Goal: Transaction & Acquisition: Purchase product/service

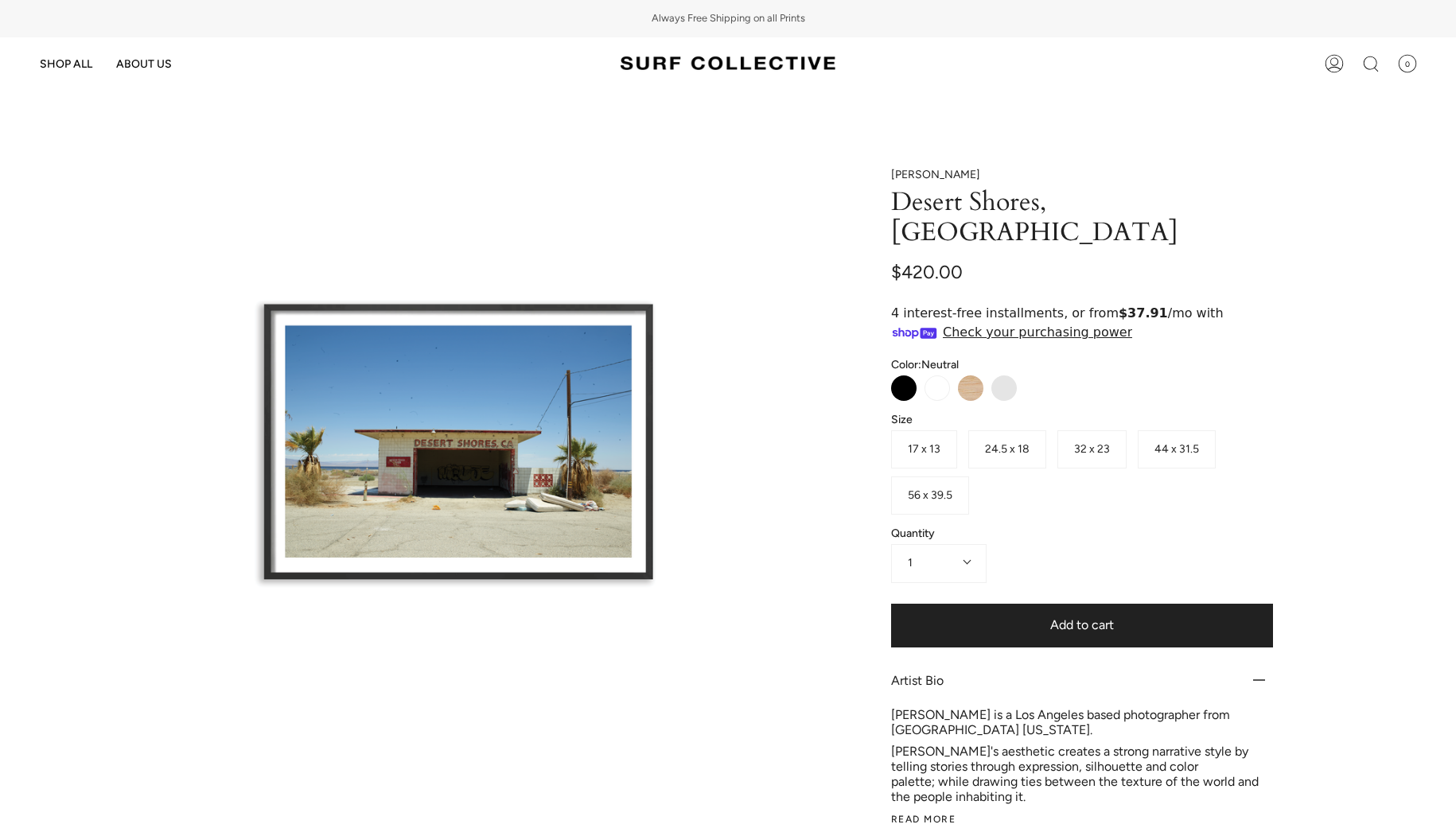
click at [918, 443] on span "17 x 13" at bounding box center [924, 449] width 33 height 14
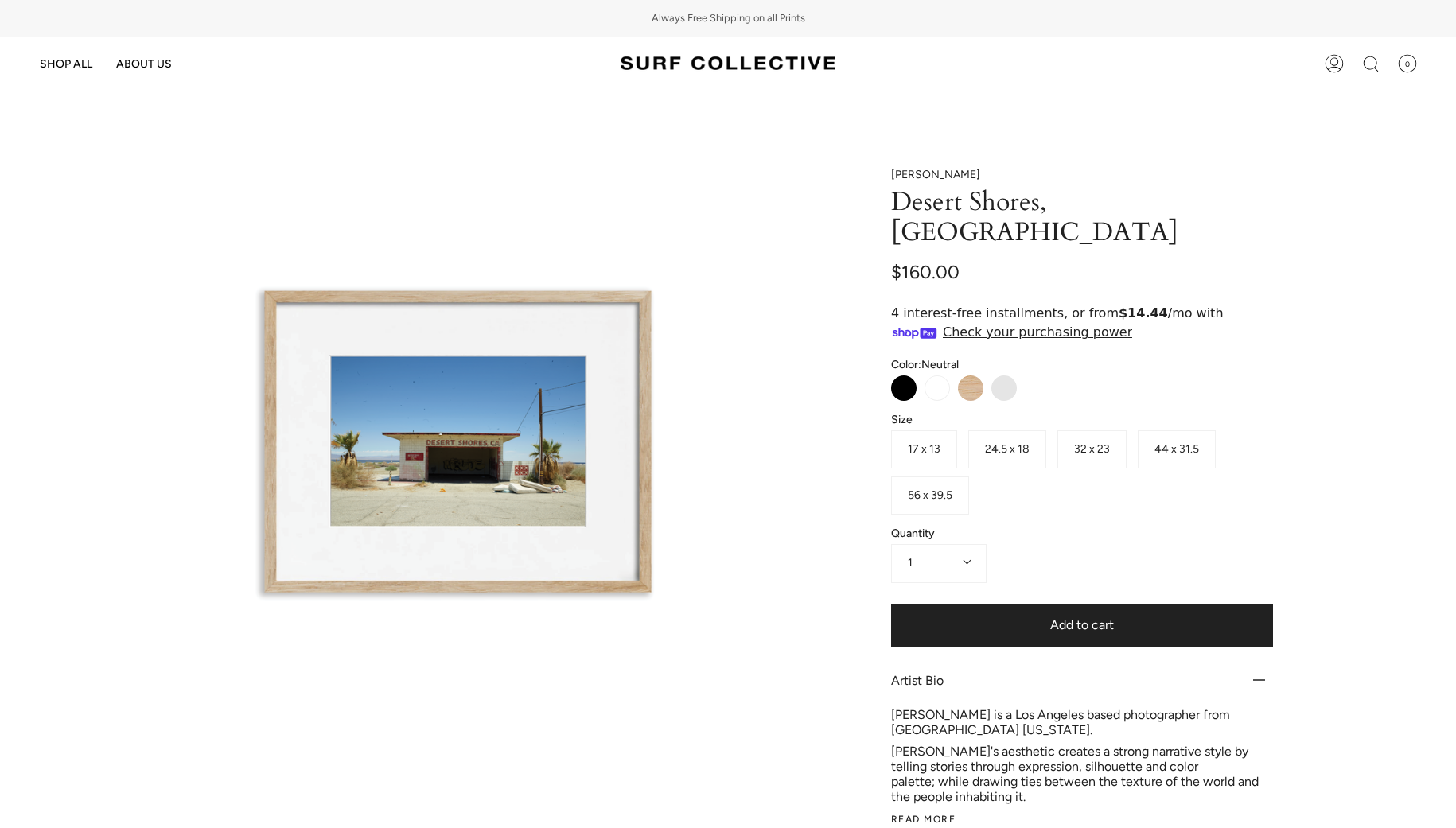
click at [1023, 443] on span "24.5 x 18" at bounding box center [1007, 449] width 44 height 14
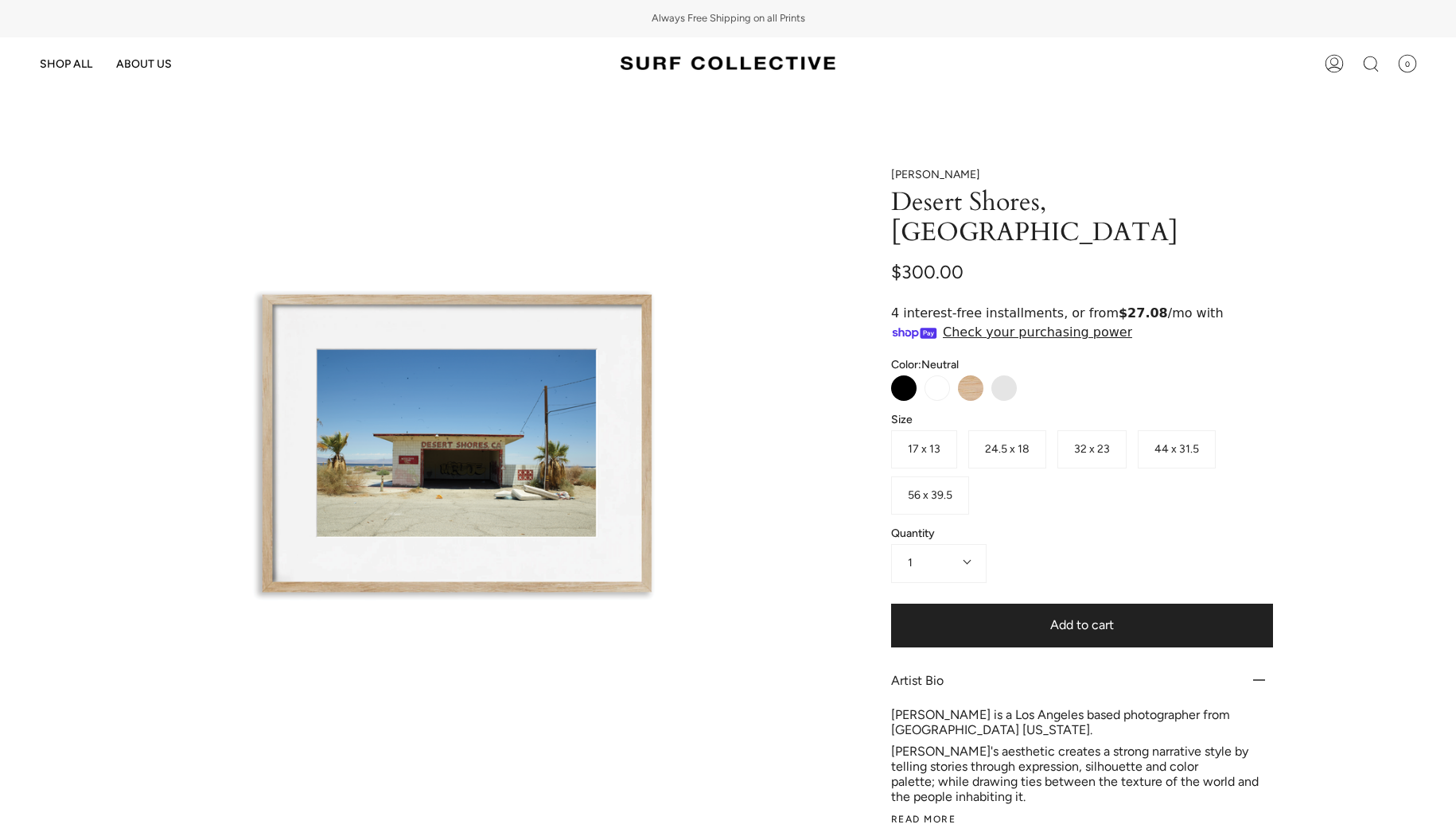
click at [1133, 427] on span "32 x 23" at bounding box center [1096, 449] width 77 height 46
click at [1080, 443] on span "32 x 23" at bounding box center [1092, 449] width 36 height 14
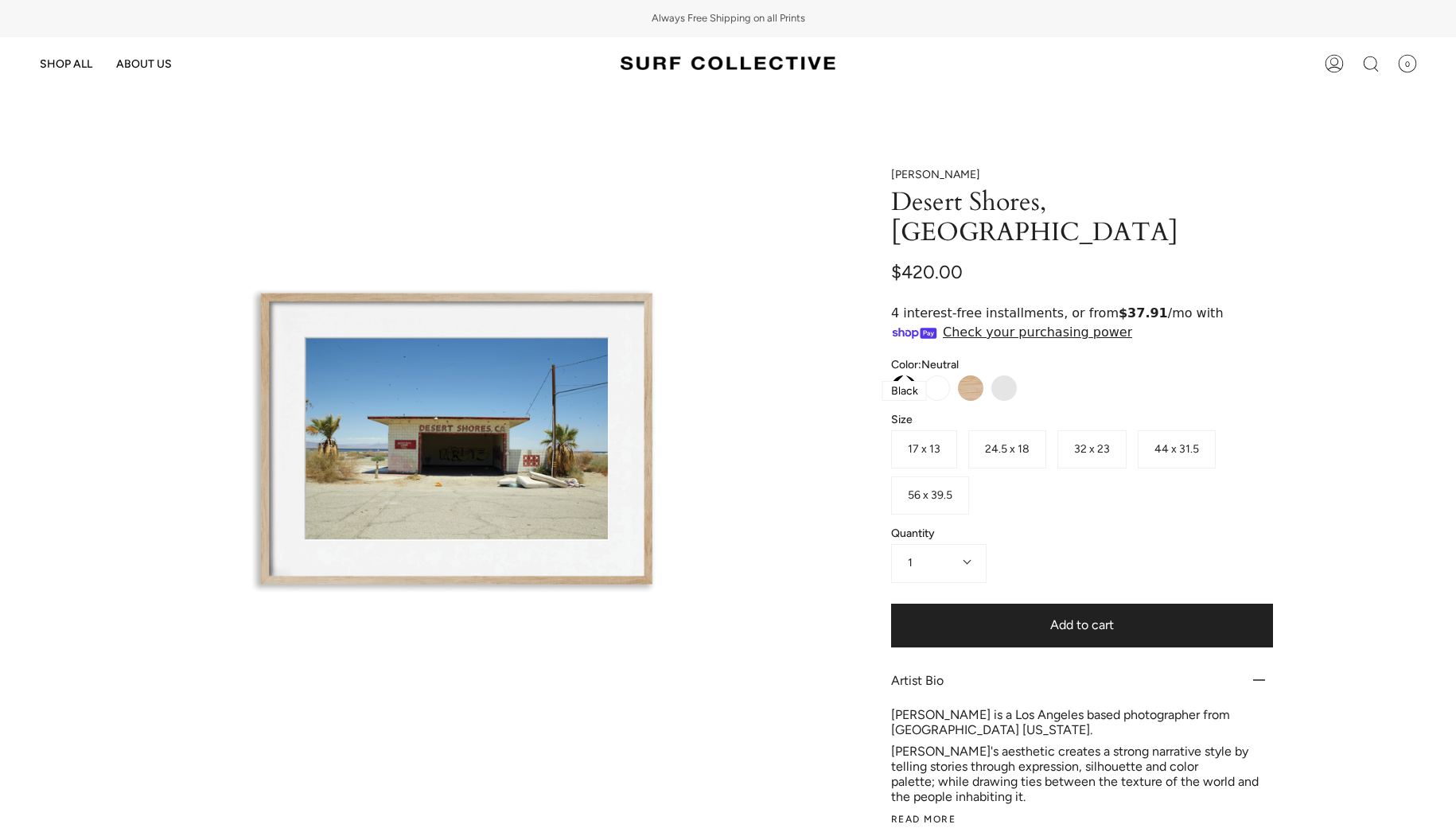
click at [895, 376] on label "Black" at bounding box center [904, 388] width 25 height 25
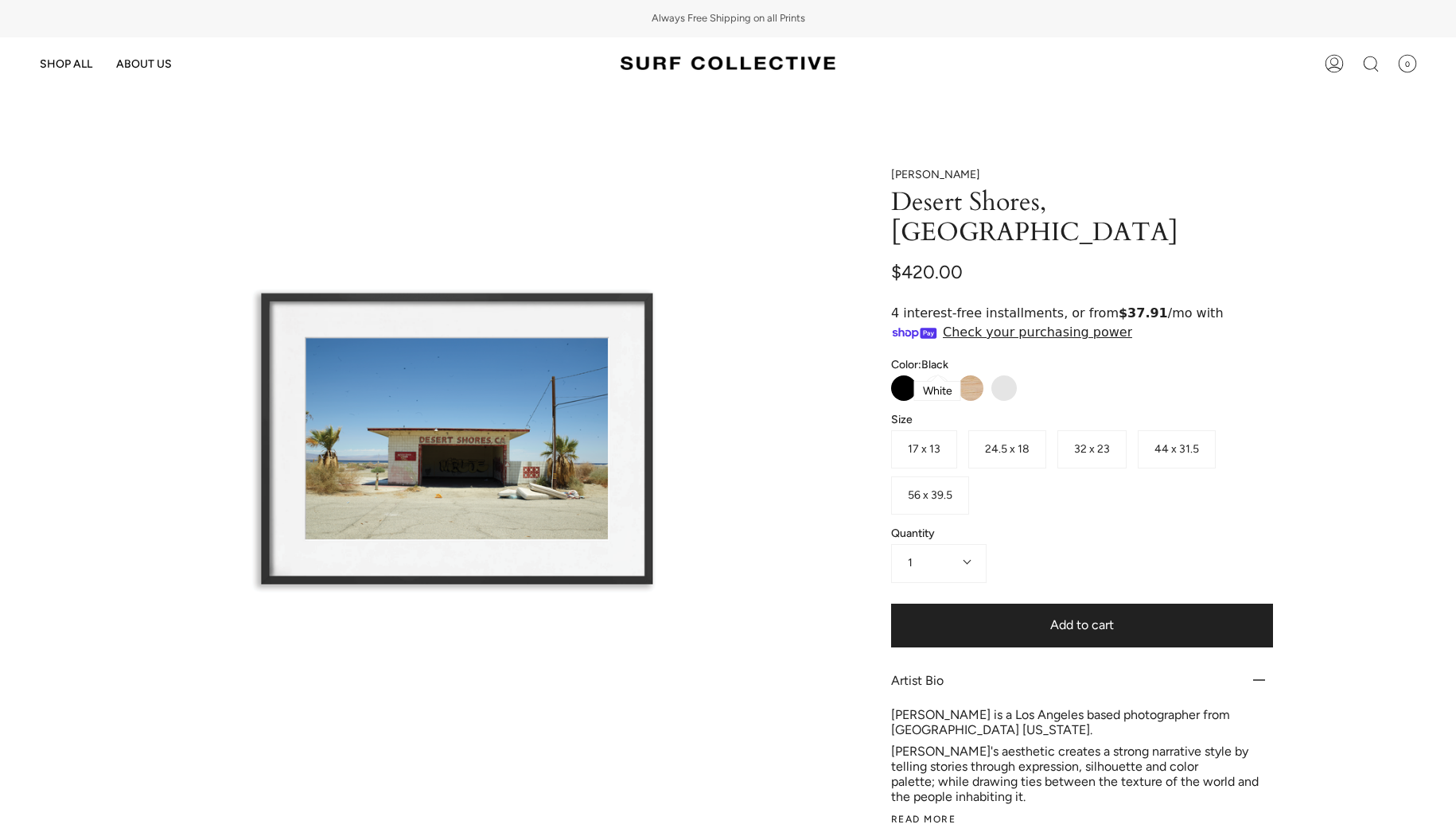
click at [928, 376] on label "White" at bounding box center [937, 388] width 25 height 25
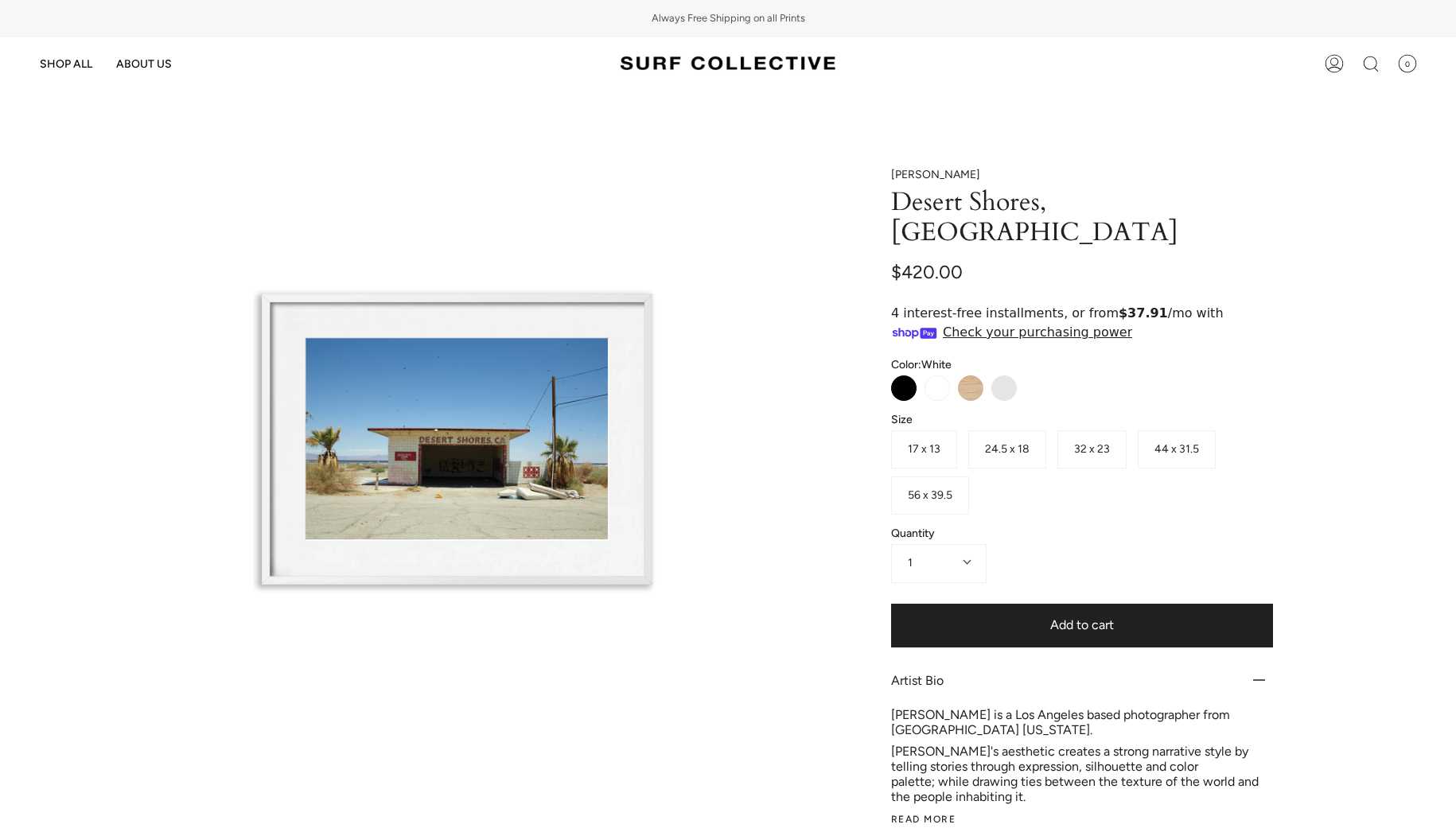
click at [487, 404] on div at bounding box center [458, 443] width 501 height 551
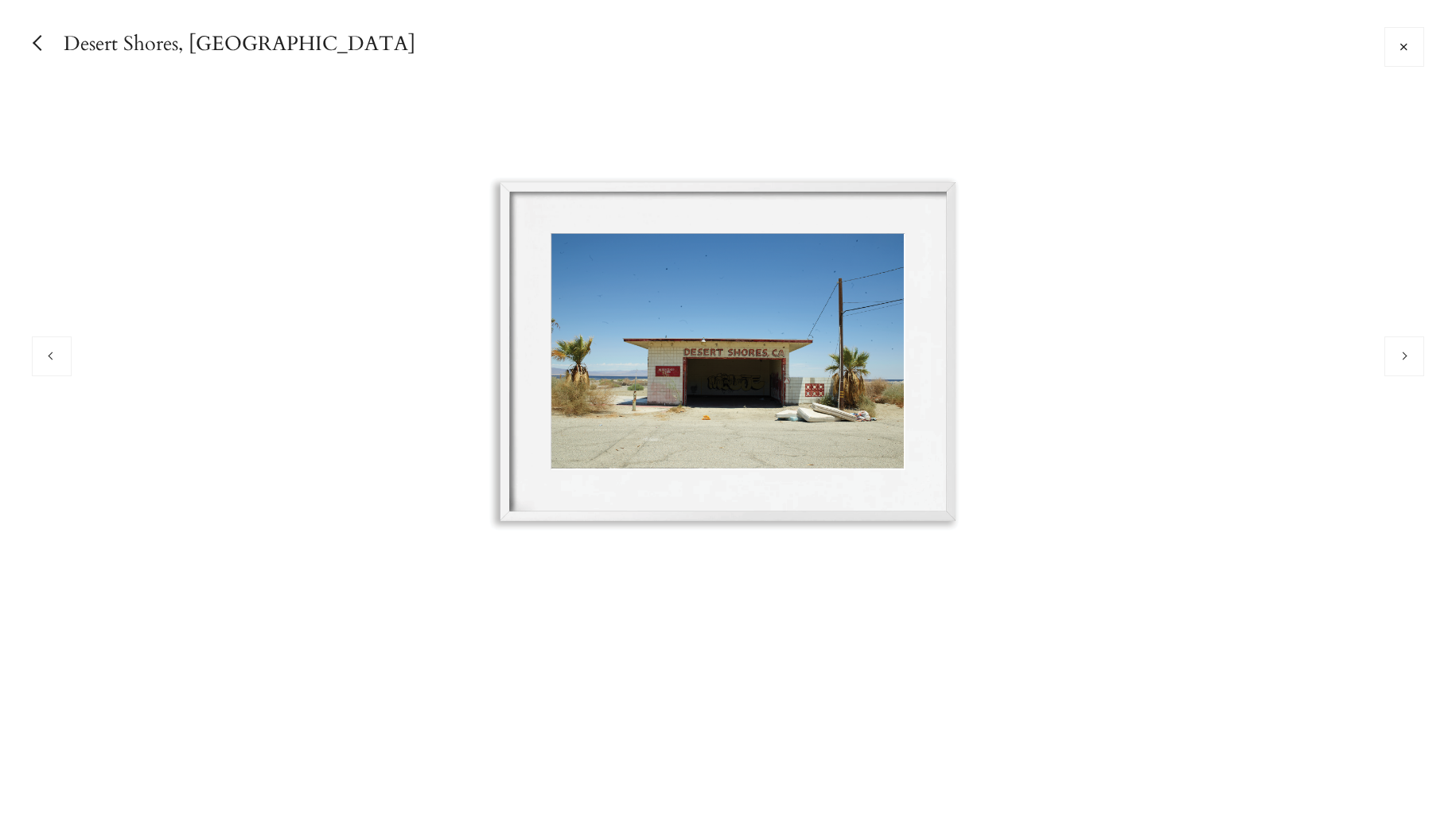
click at [772, 373] on img at bounding box center [728, 357] width 585 height 642
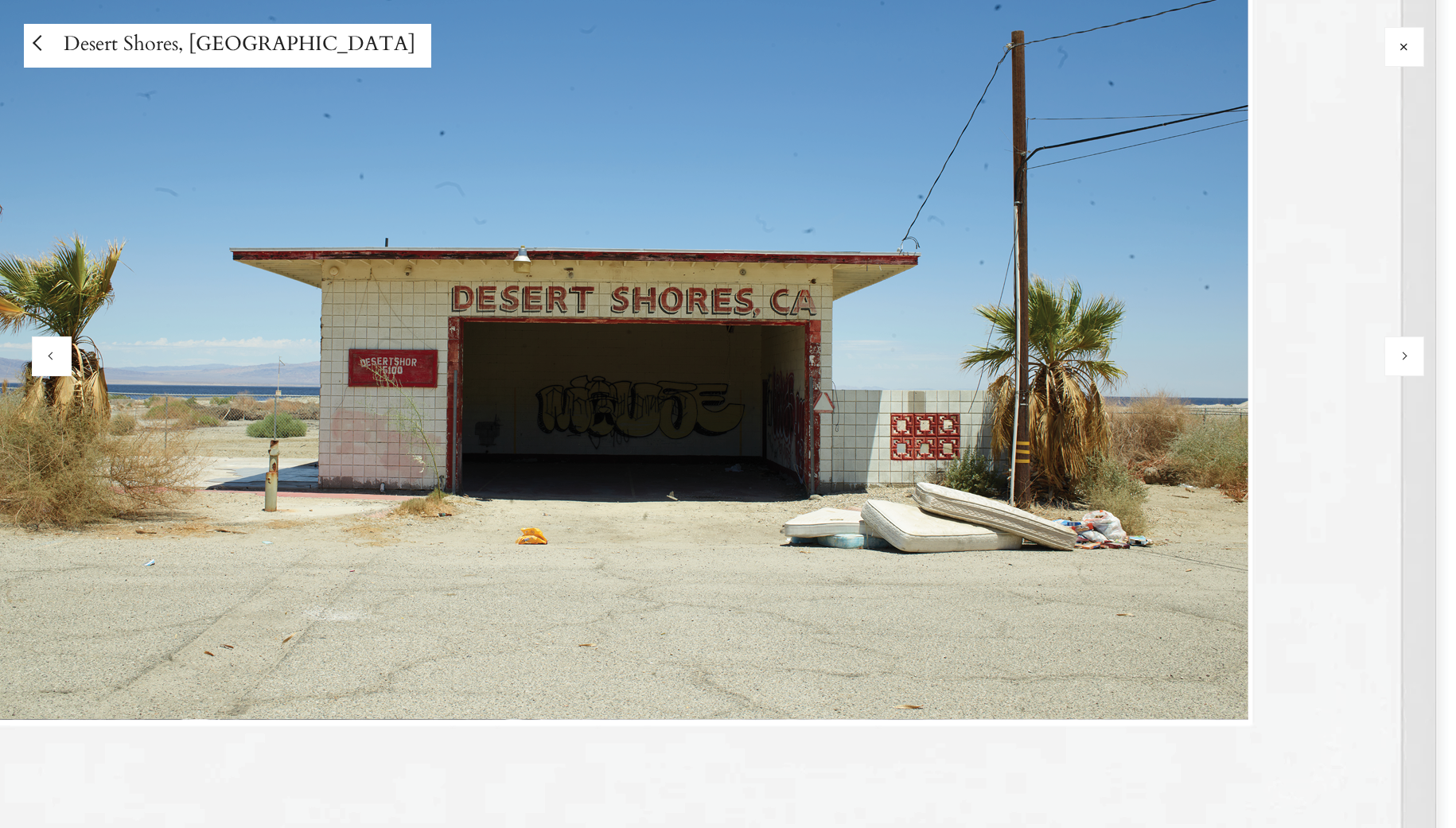
click at [755, 384] on img at bounding box center [613, 312] width 2118 height 2327
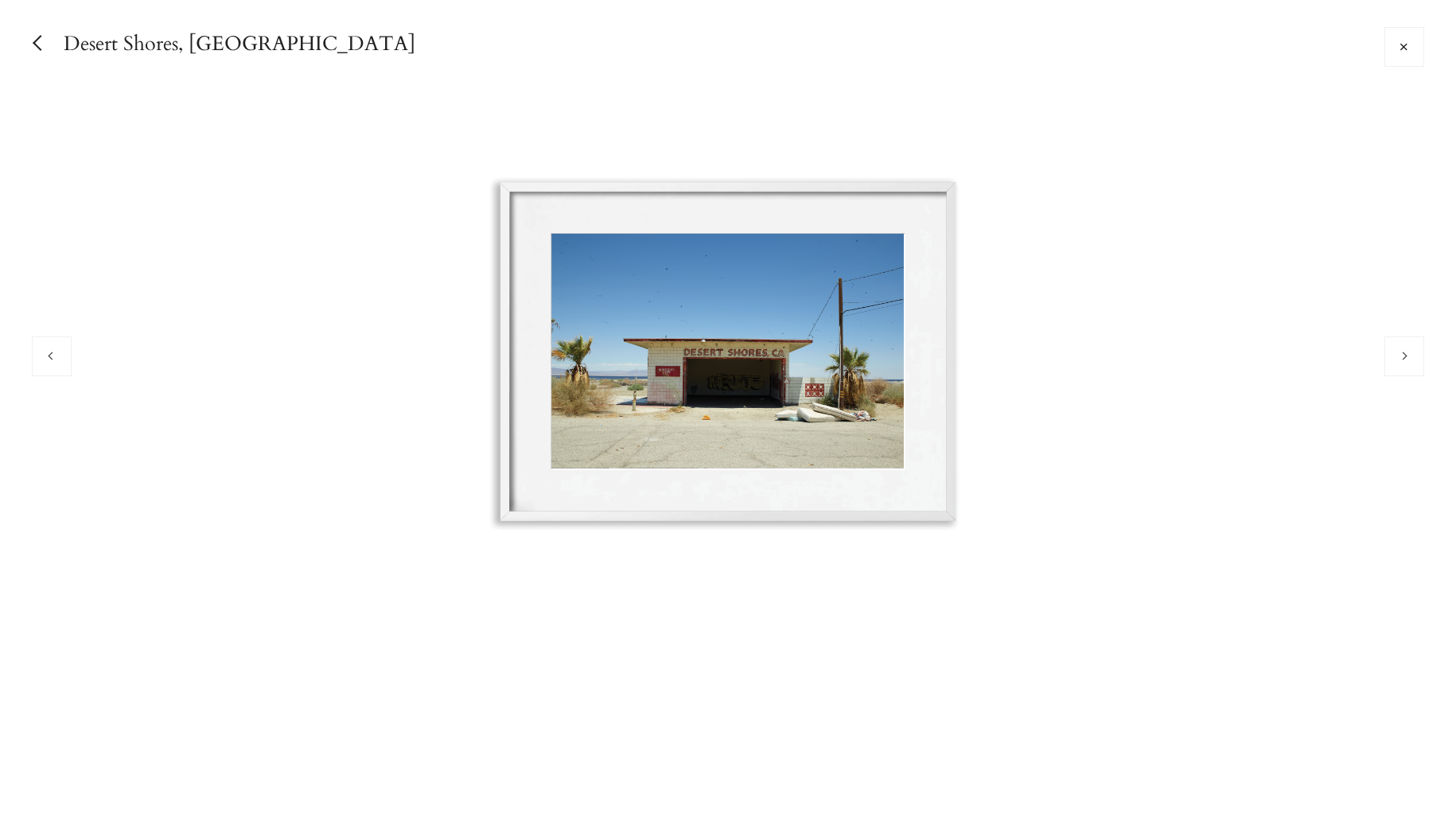
click at [764, 310] on img at bounding box center [728, 357] width 585 height 642
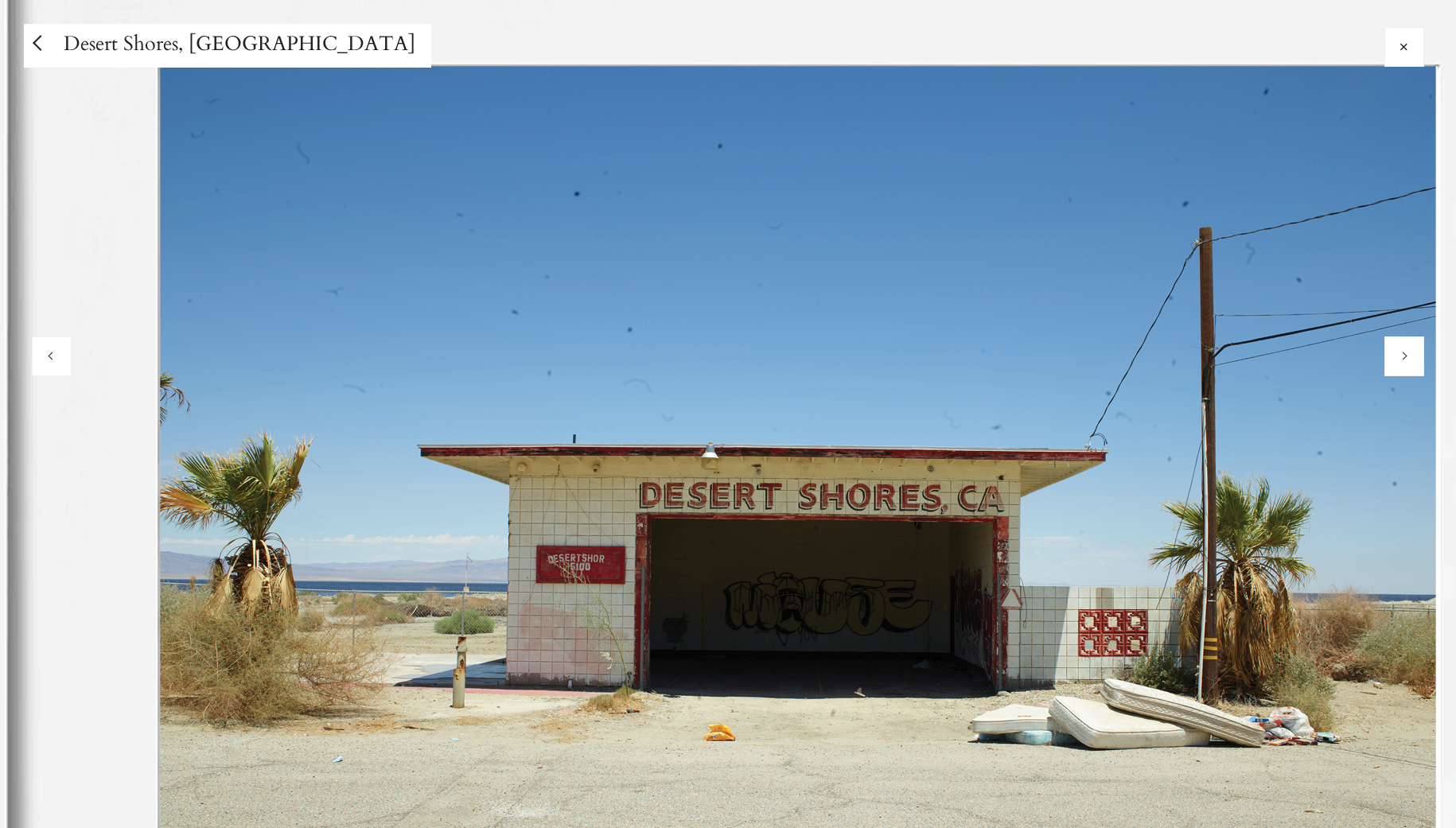
click at [916, 370] on img at bounding box center [800, 509] width 2118 height 2327
click at [777, 371] on img at bounding box center [800, 509] width 2118 height 2327
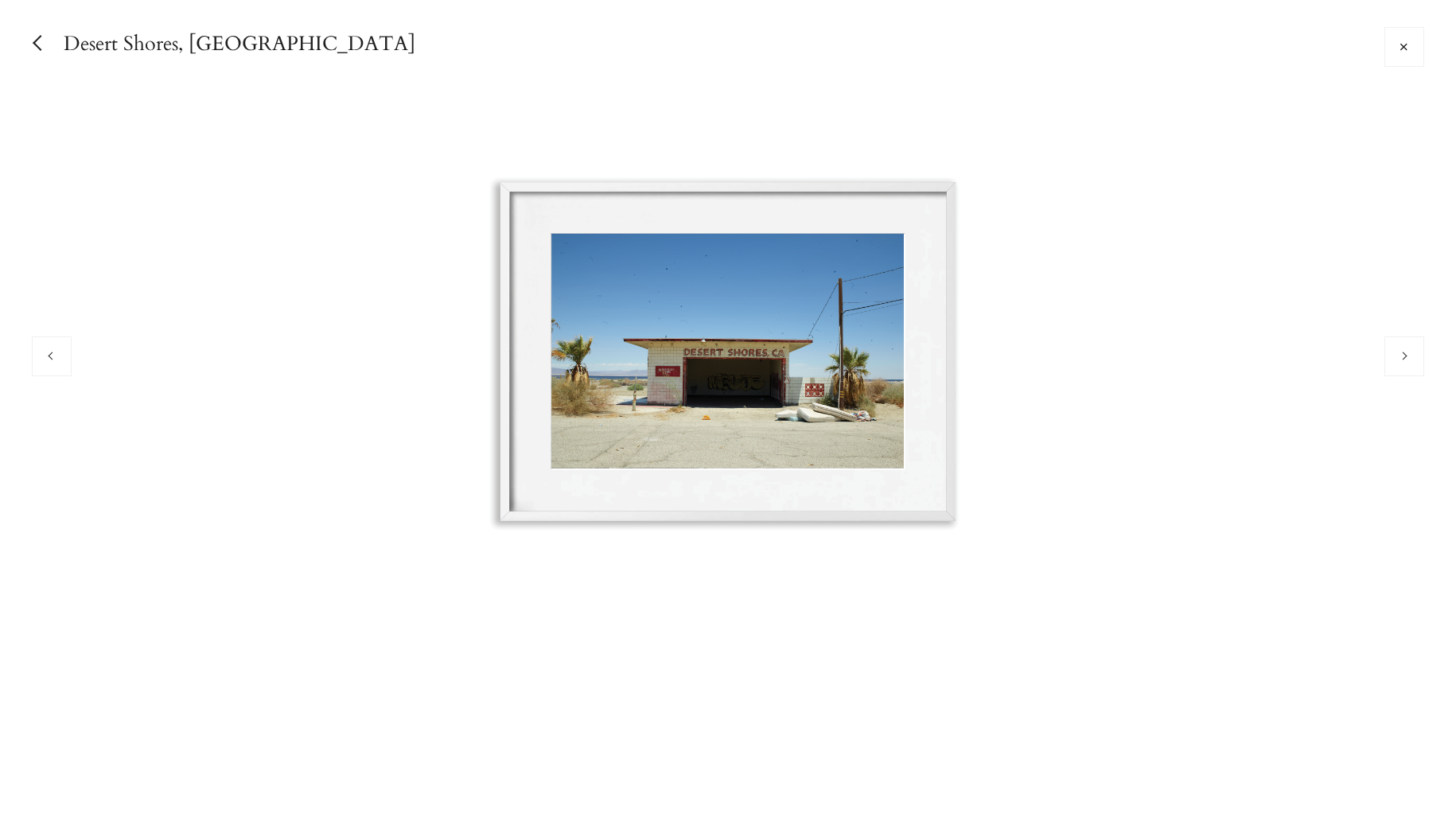
click at [1410, 43] on button at bounding box center [1404, 47] width 40 height 40
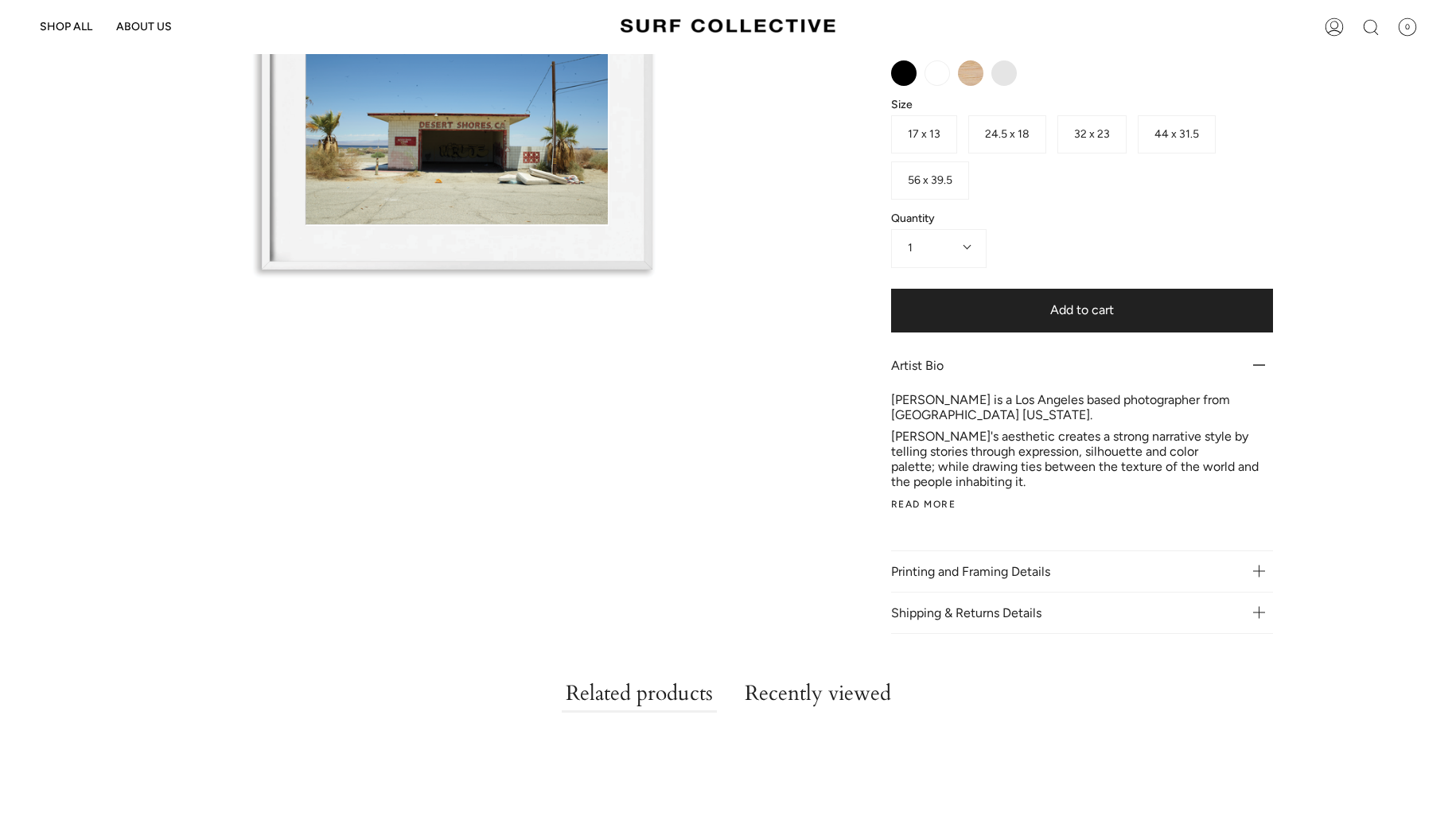
scroll to position [604, 0]
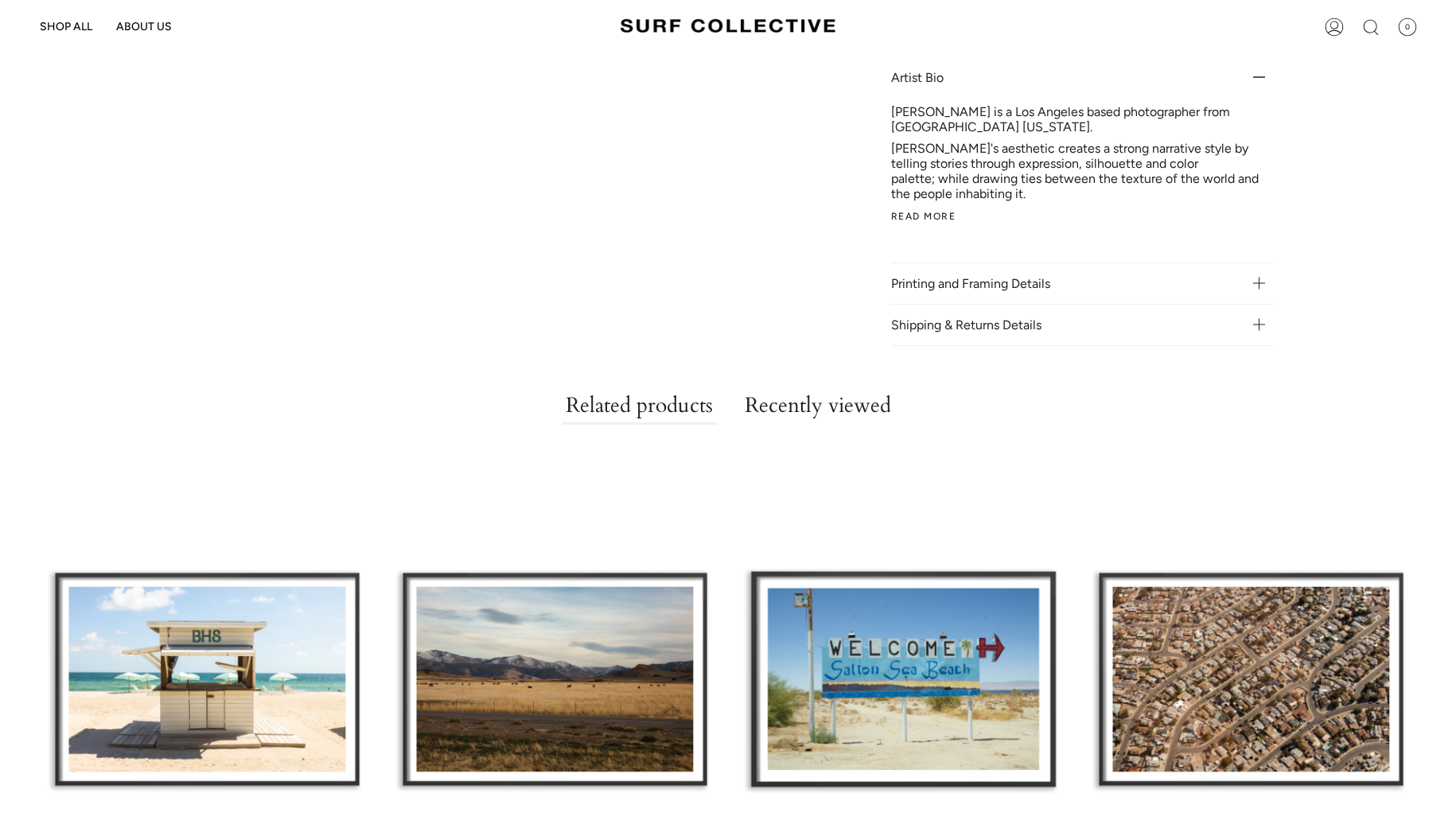
click at [209, 623] on div "Miami" at bounding box center [206, 680] width 332 height 432
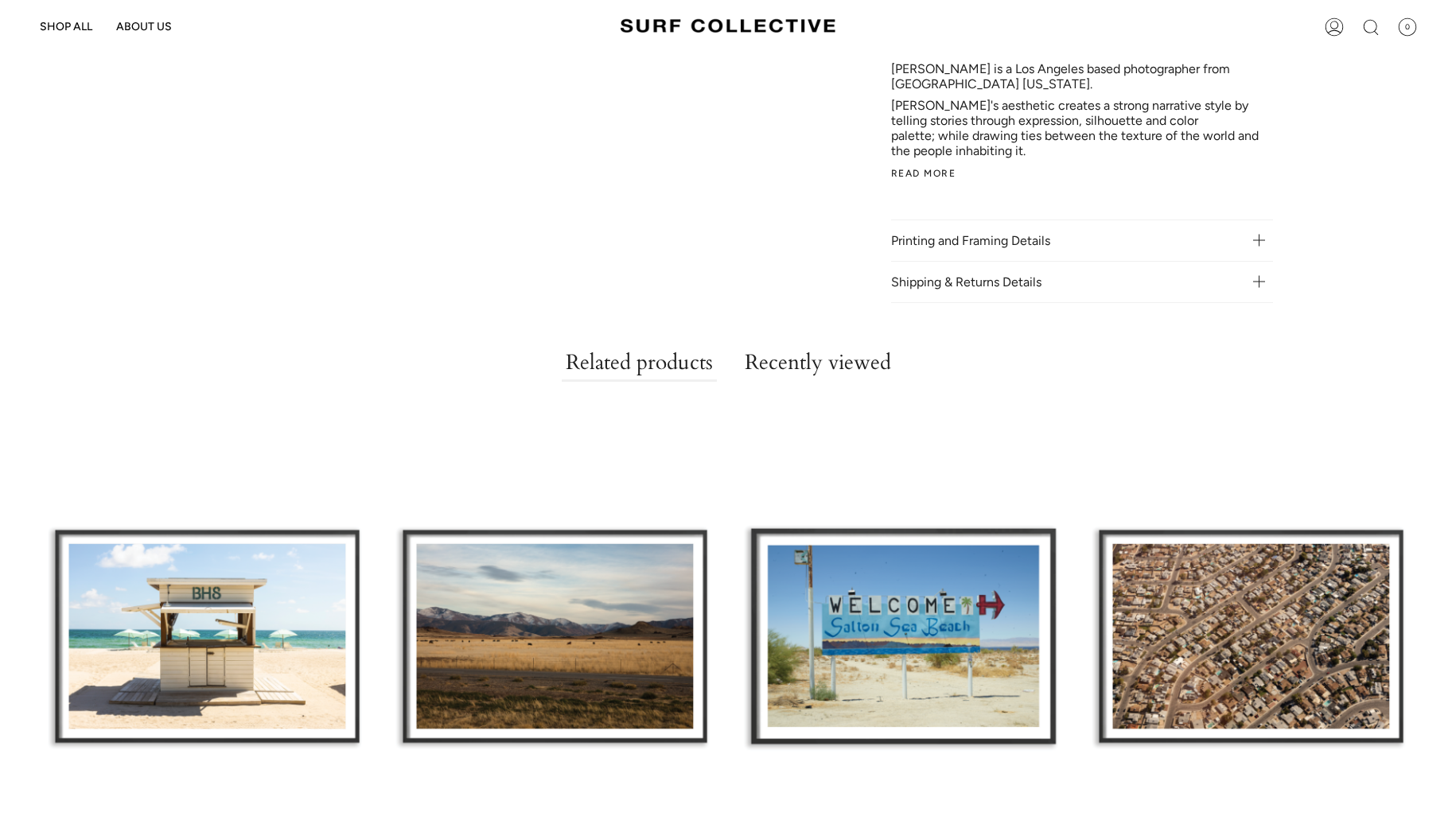
scroll to position [683, 0]
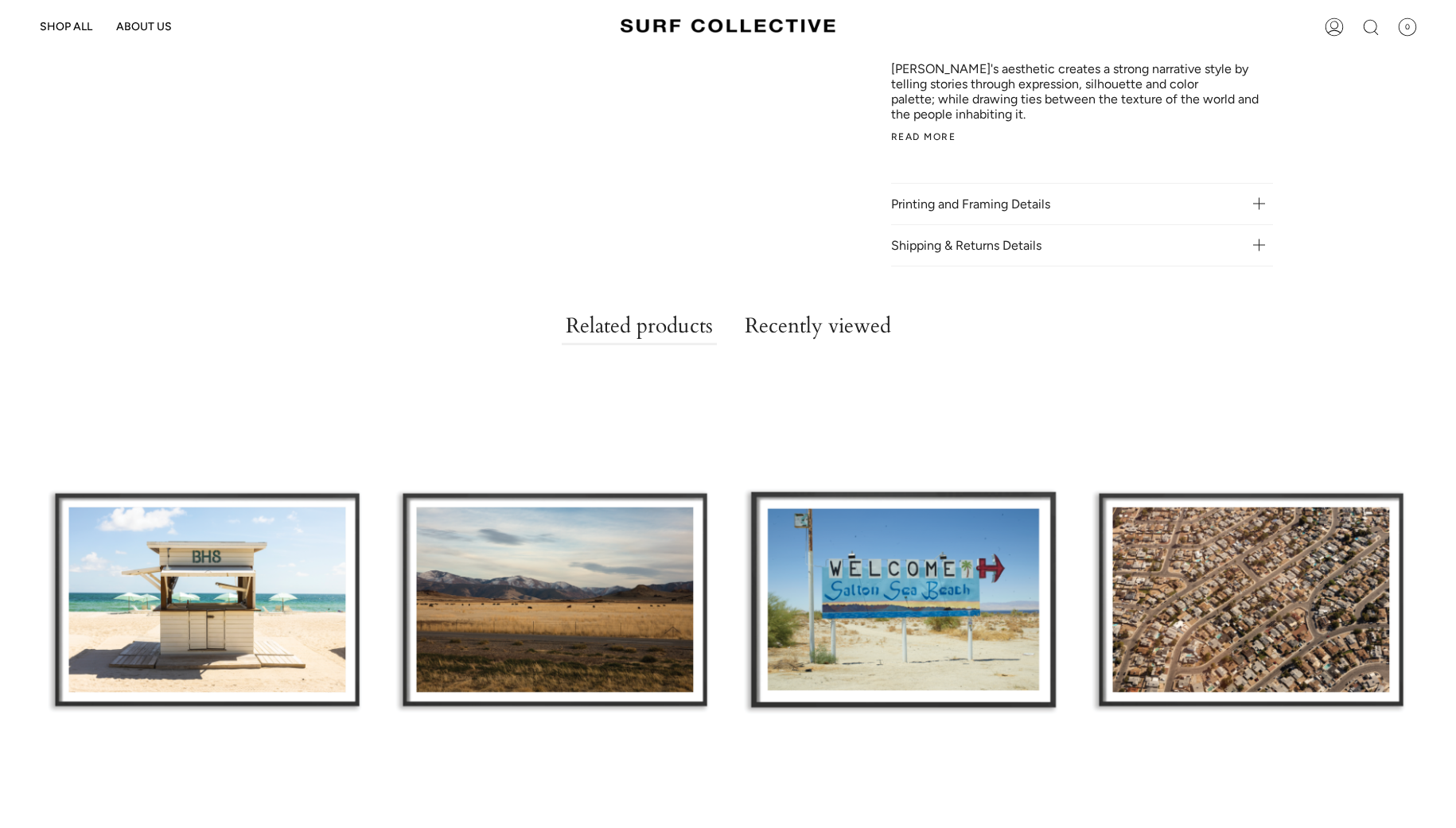
click at [902, 574] on div "Welcome to the Salton Sea" at bounding box center [902, 601] width 332 height 432
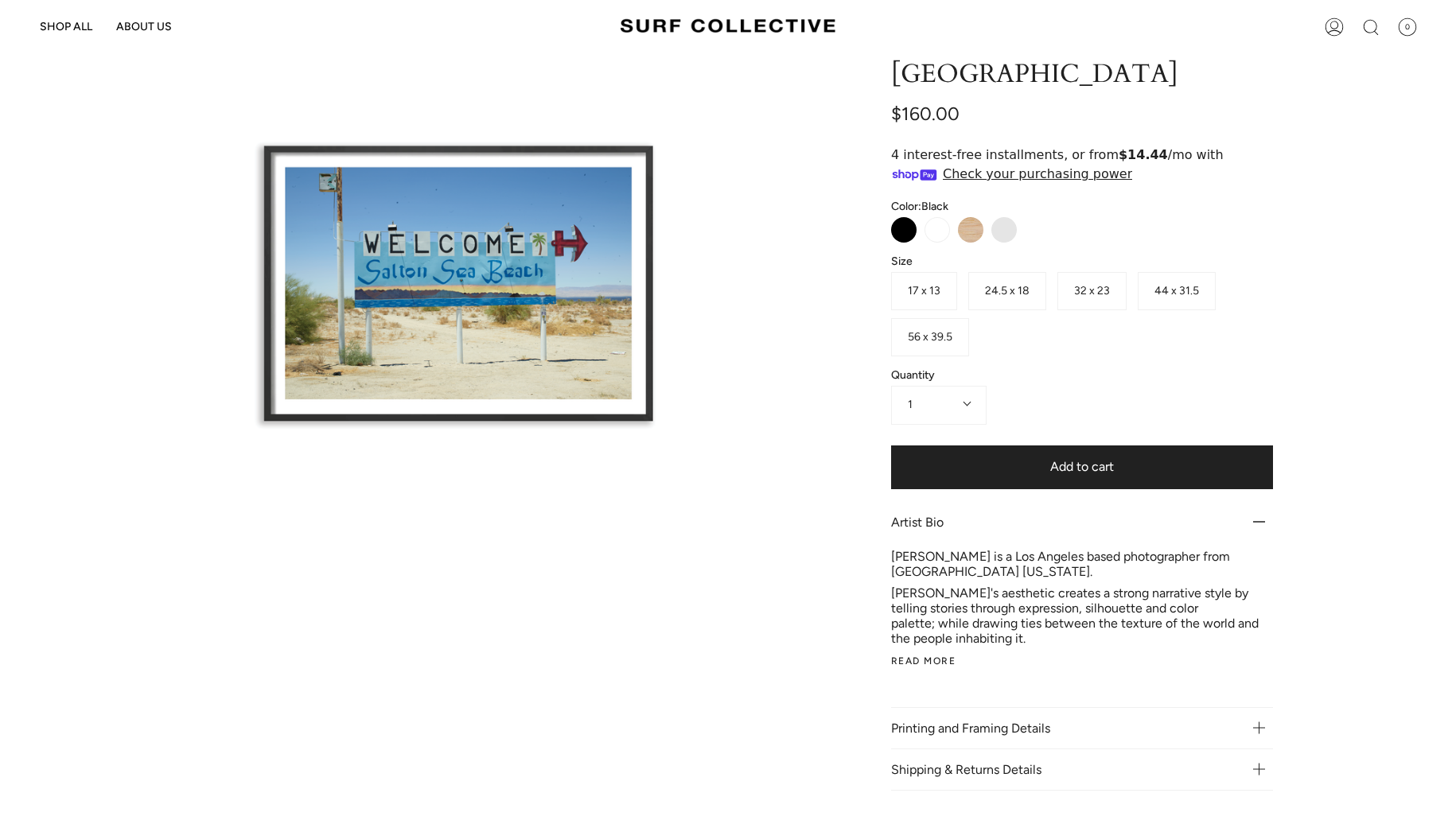
scroll to position [158, 0]
click at [1007, 708] on p "Printing and Framing Details" at bounding box center [1082, 728] width 382 height 42
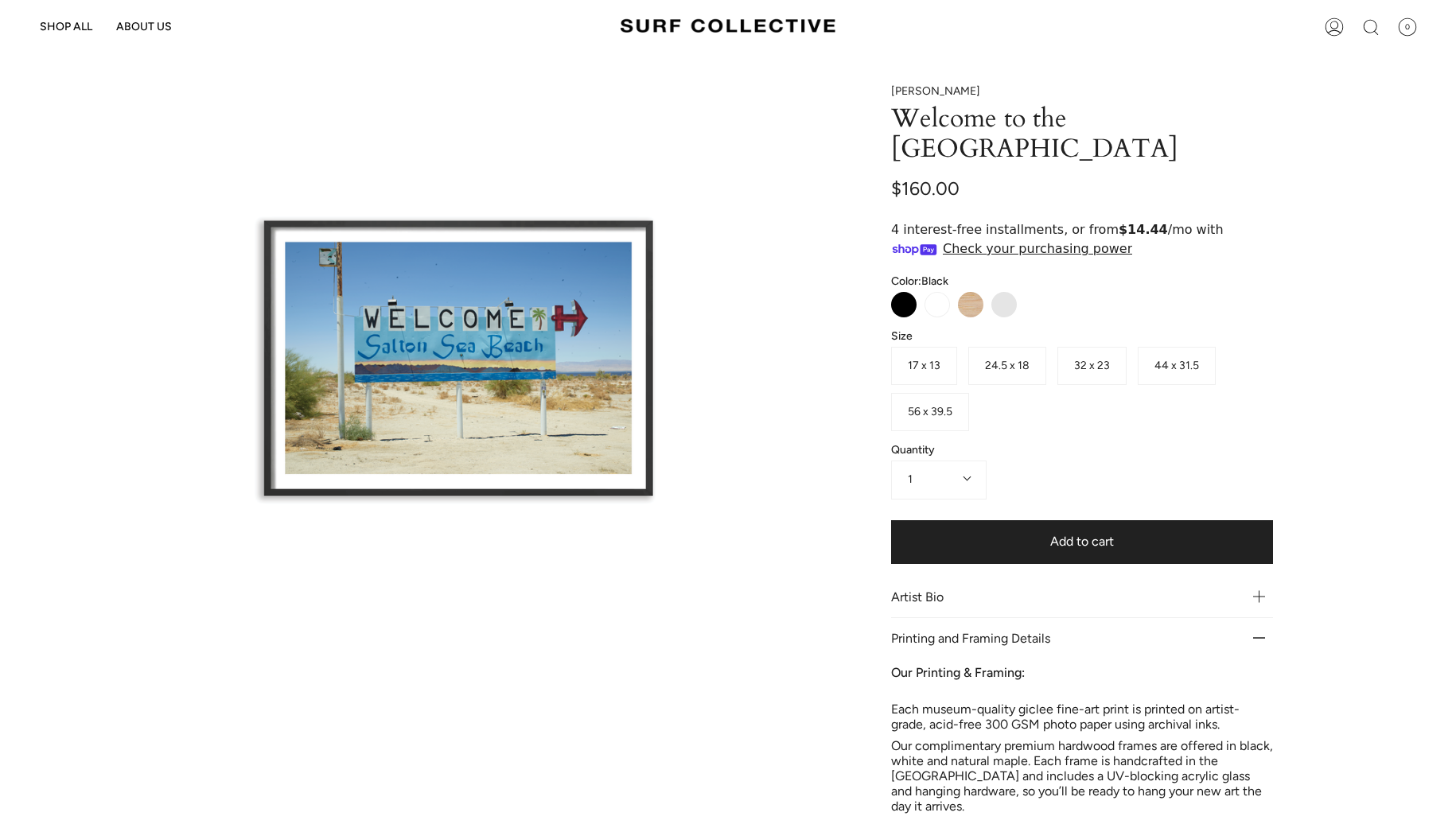
scroll to position [0, 0]
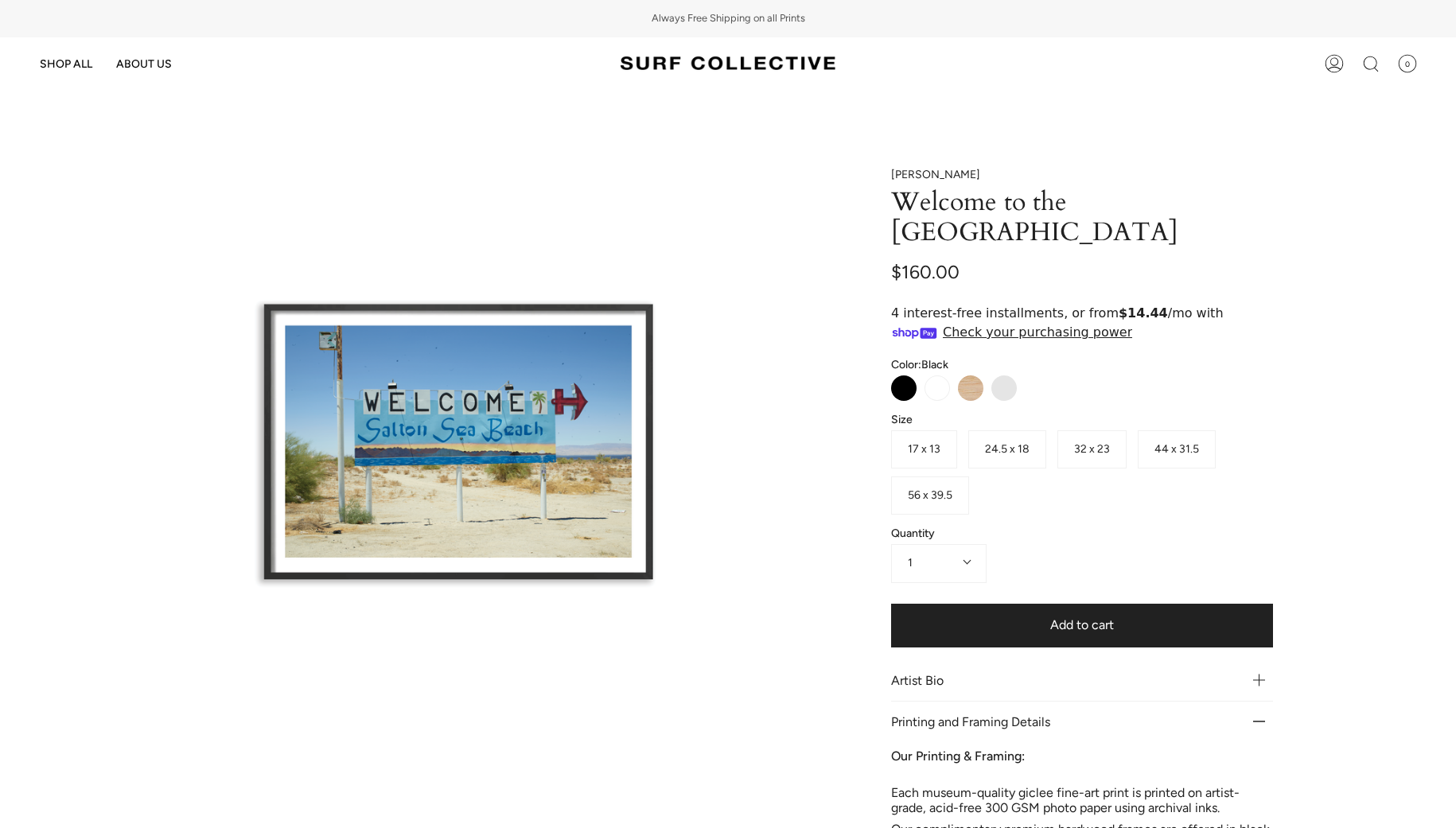
click at [1001, 443] on span "24.5 x 18" at bounding box center [1007, 449] width 44 height 14
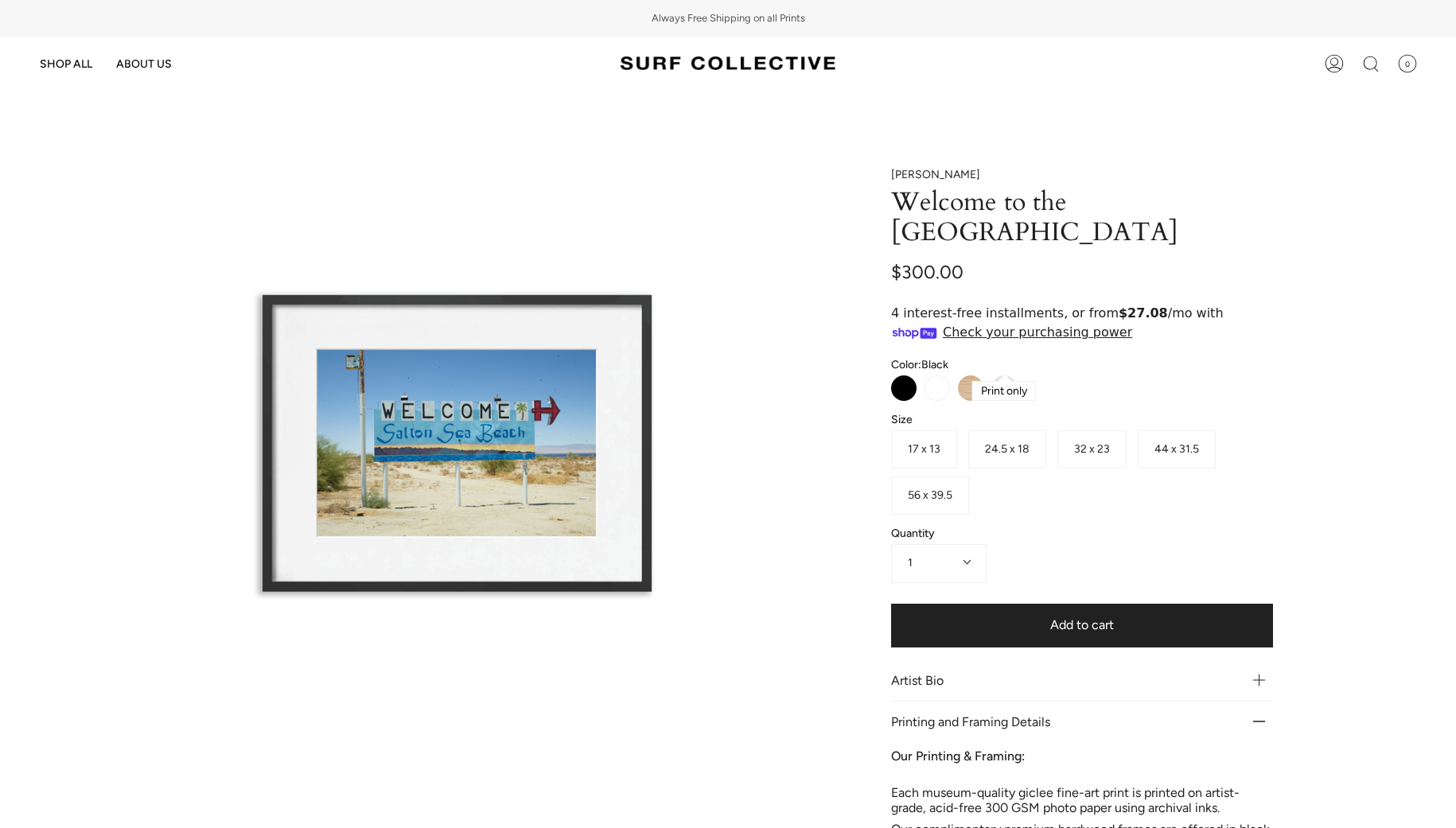
click at [1006, 376] on label "Print Only" at bounding box center [1004, 388] width 25 height 25
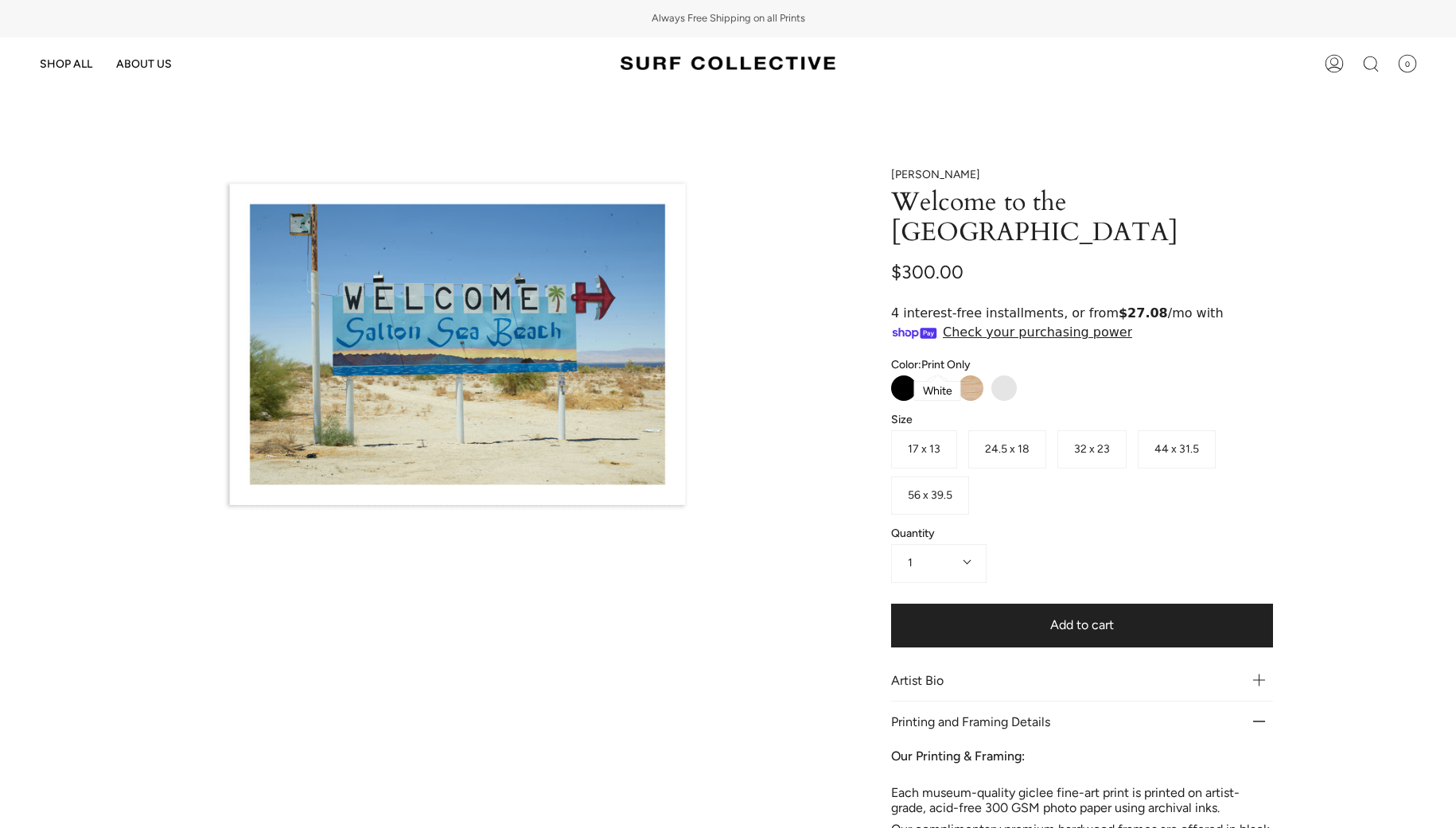
click at [937, 376] on label "White" at bounding box center [937, 388] width 25 height 25
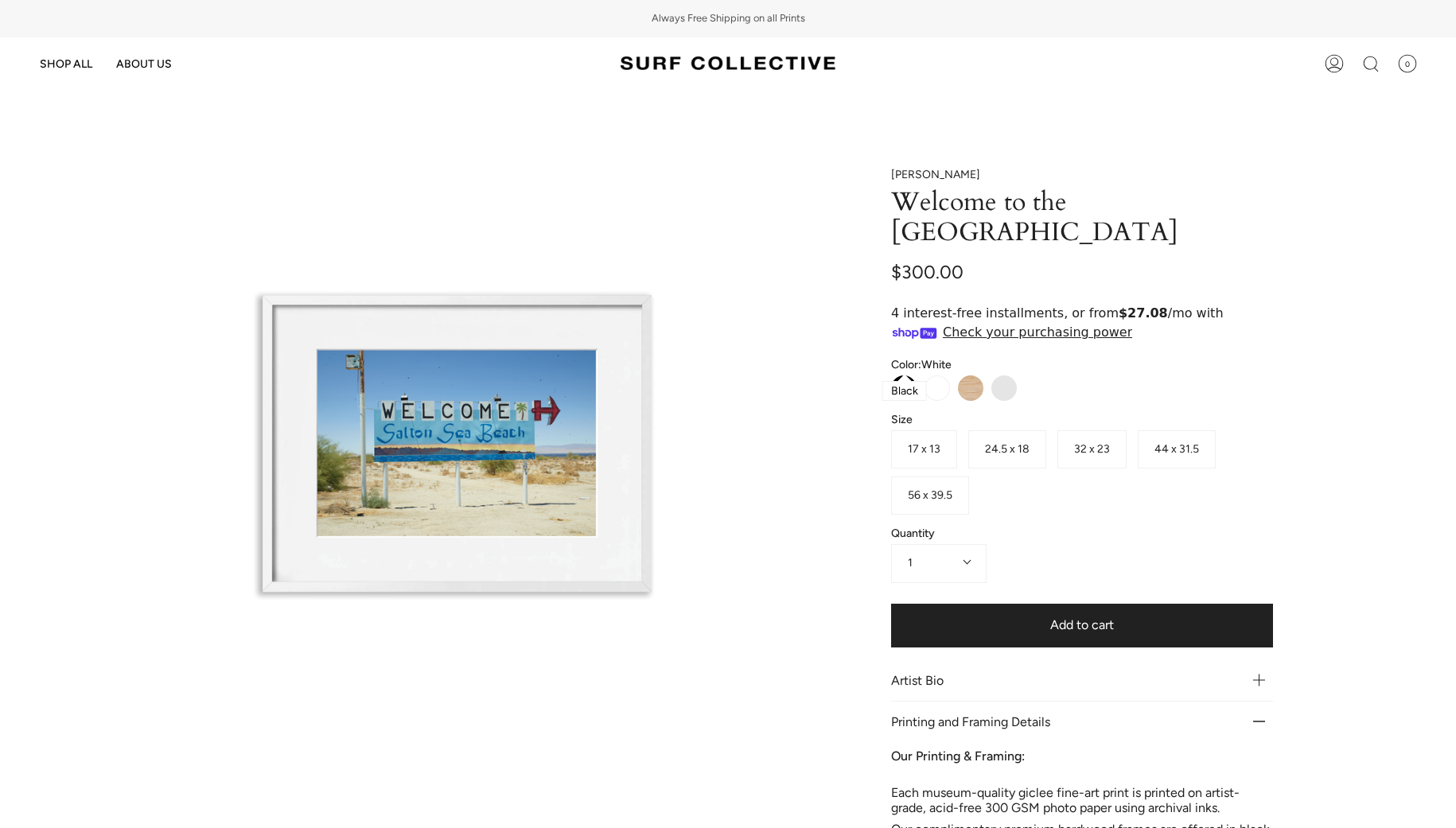
click at [907, 376] on label "Black" at bounding box center [904, 388] width 25 height 25
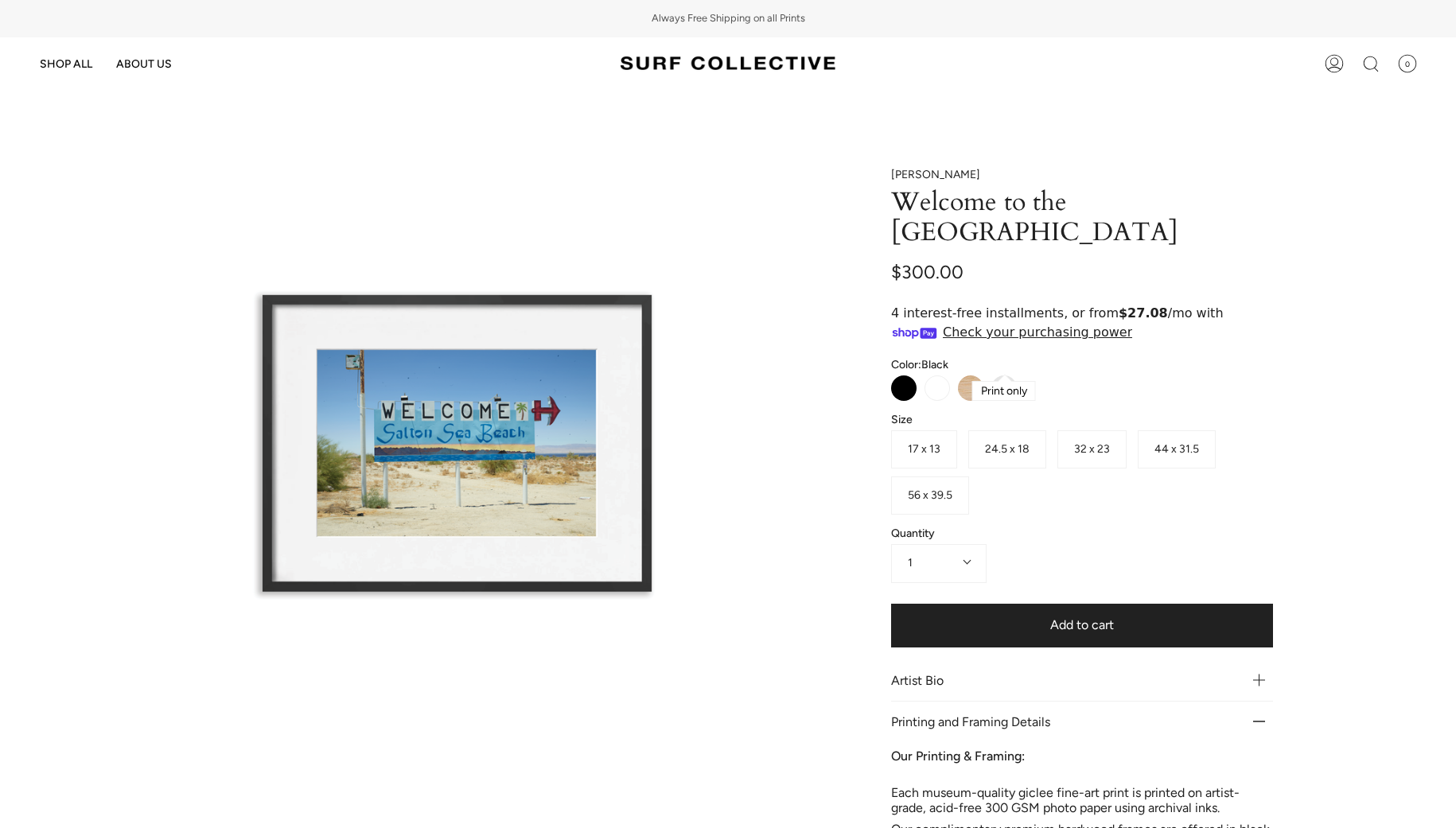
click at [1005, 376] on label "Print Only" at bounding box center [1004, 388] width 25 height 25
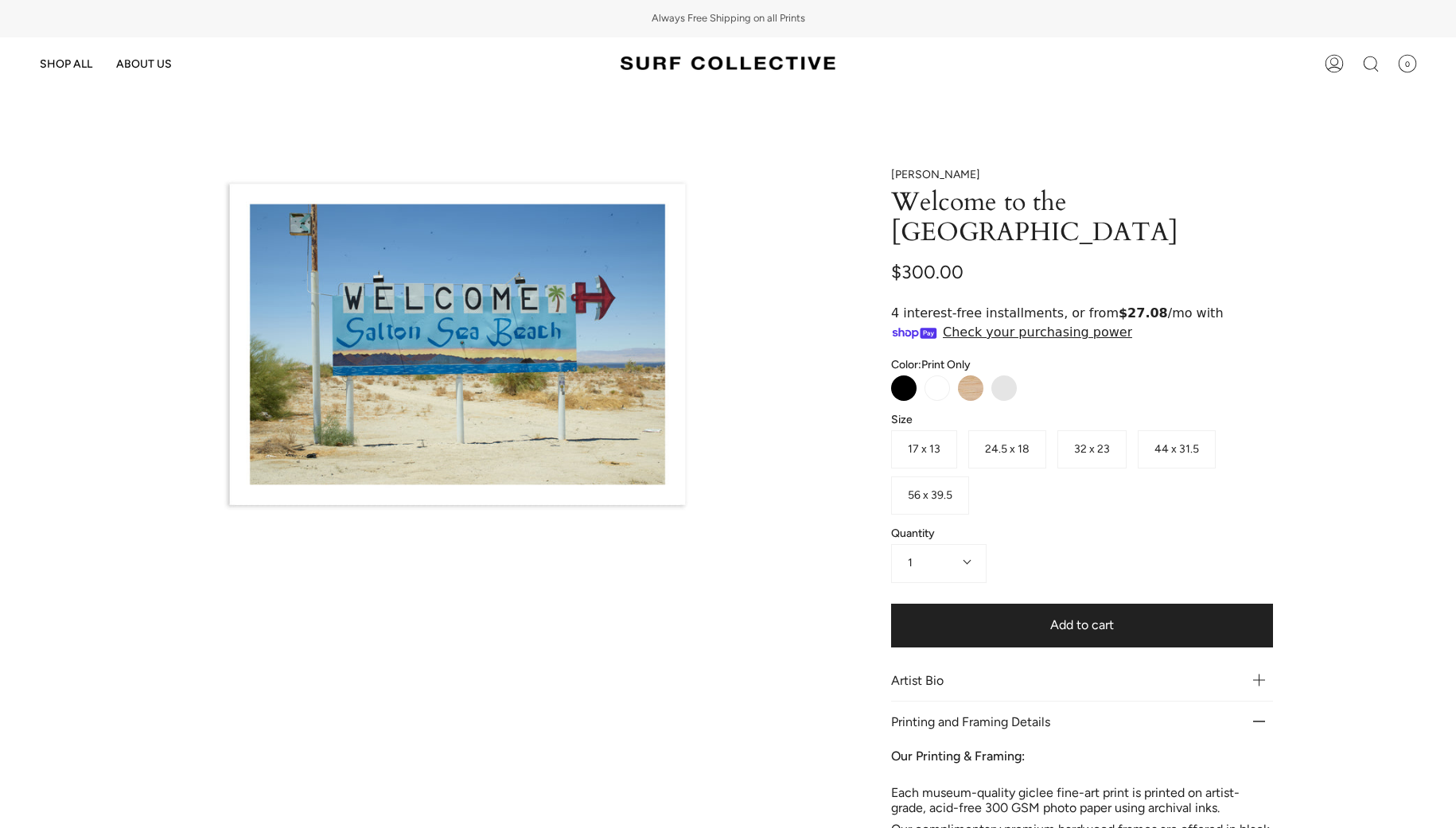
click at [1088, 443] on span "32 x 23" at bounding box center [1092, 449] width 36 height 14
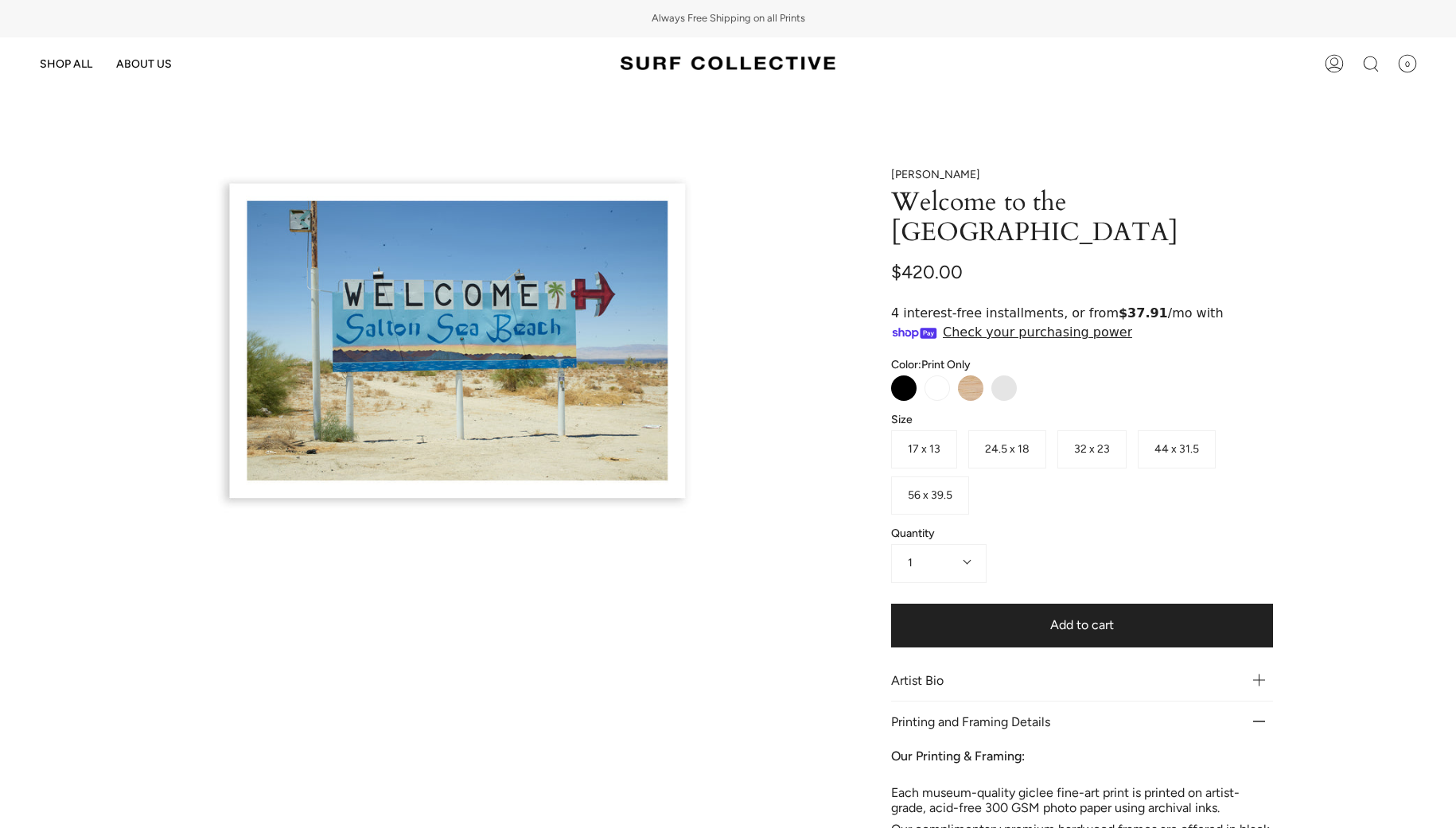
click at [1163, 443] on span "44 x 31.5" at bounding box center [1176, 449] width 44 height 14
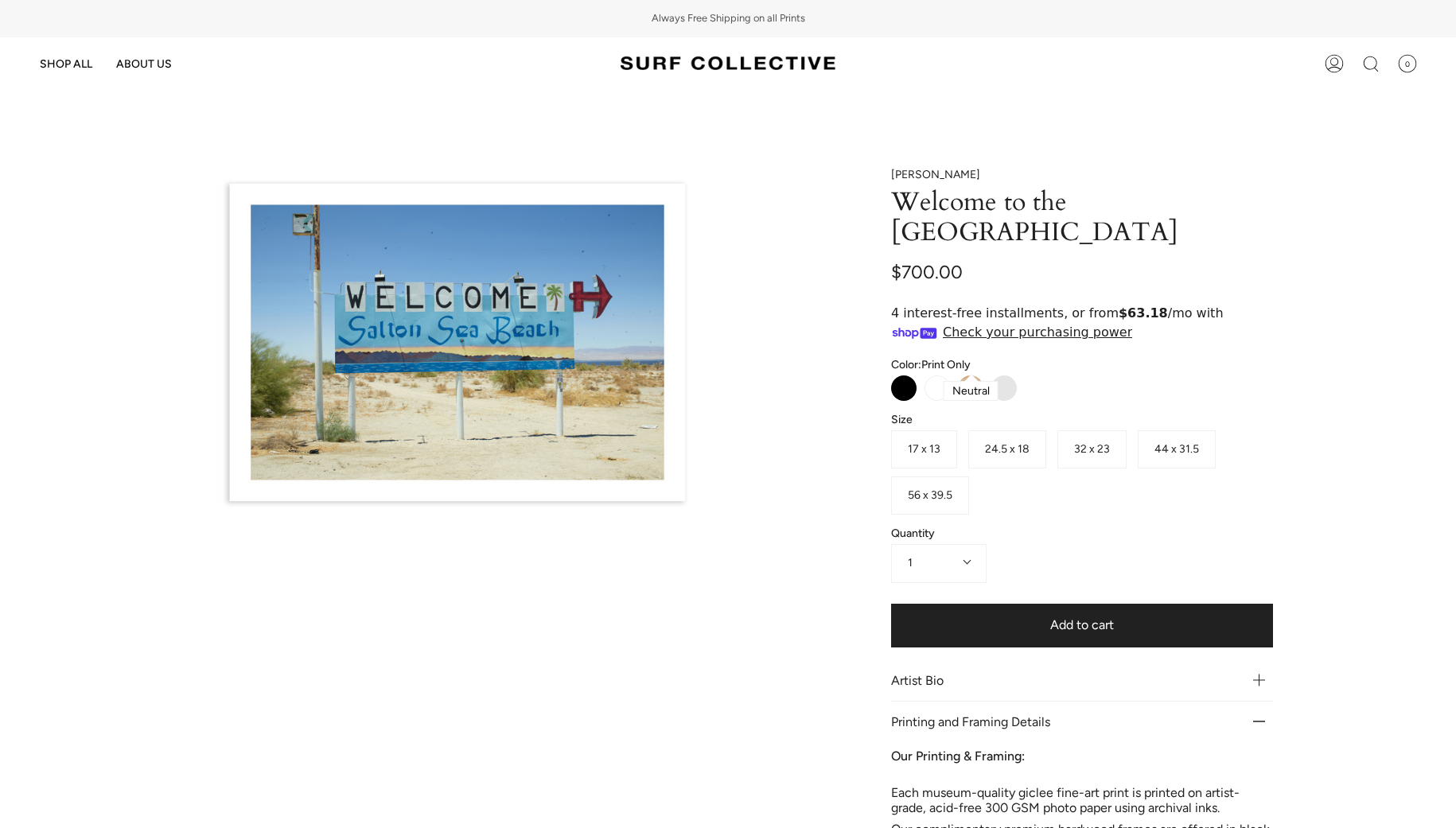
click at [974, 376] on label "Neutral" at bounding box center [971, 388] width 25 height 25
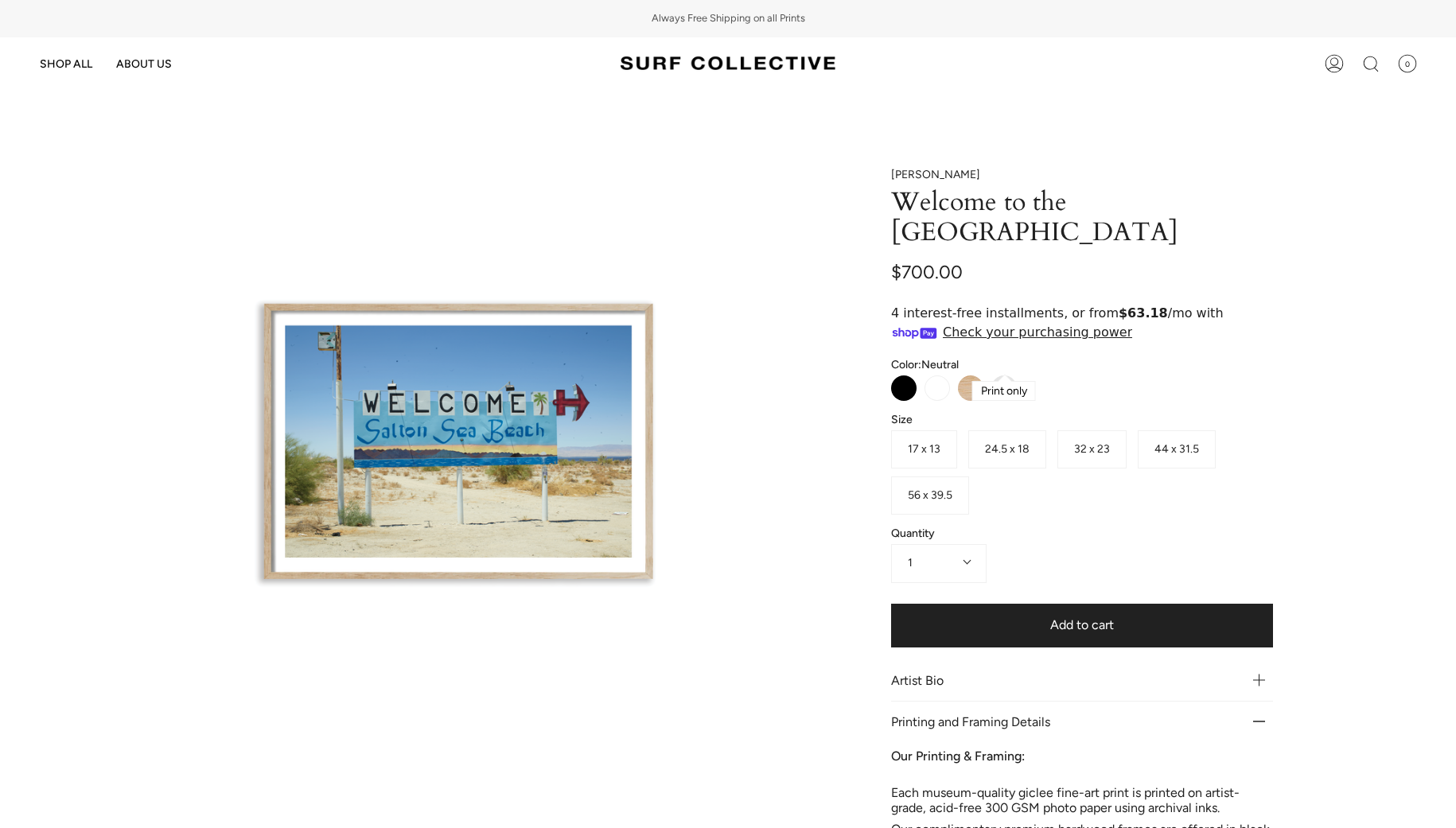
click at [1000, 376] on label "Print Only" at bounding box center [1004, 388] width 25 height 25
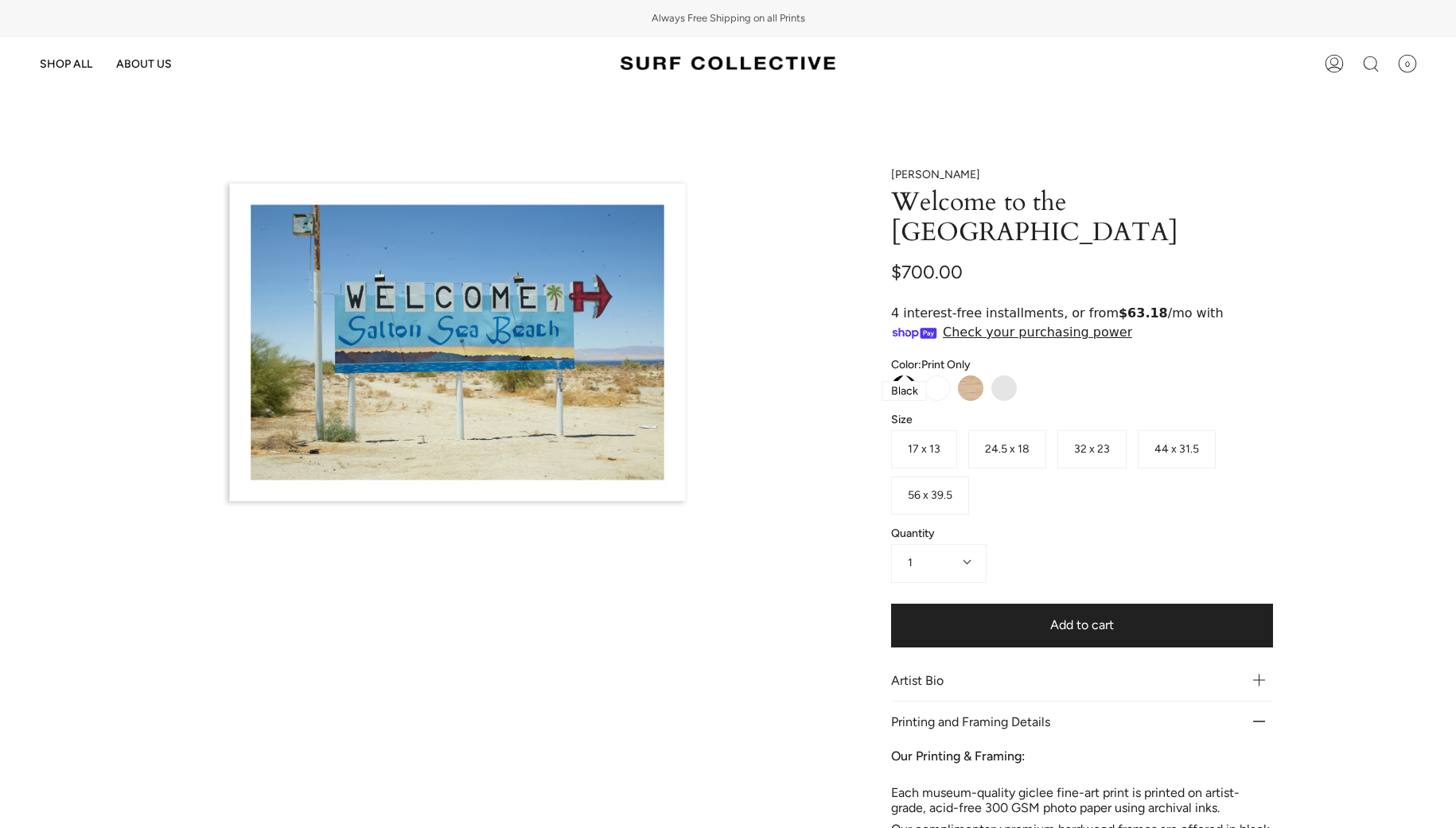
click at [902, 376] on label "Black" at bounding box center [904, 388] width 25 height 25
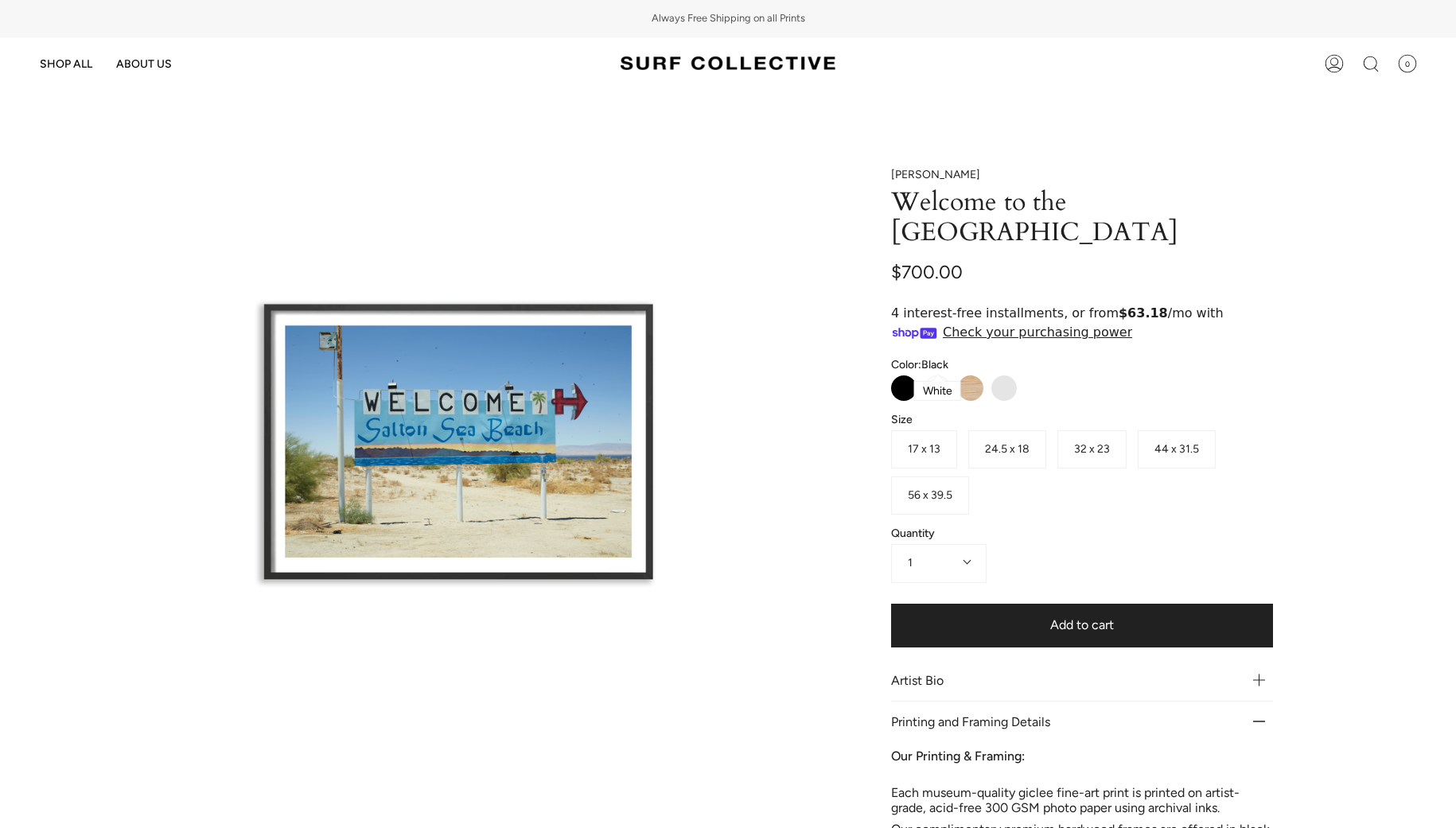
click at [931, 376] on label "White" at bounding box center [937, 388] width 25 height 25
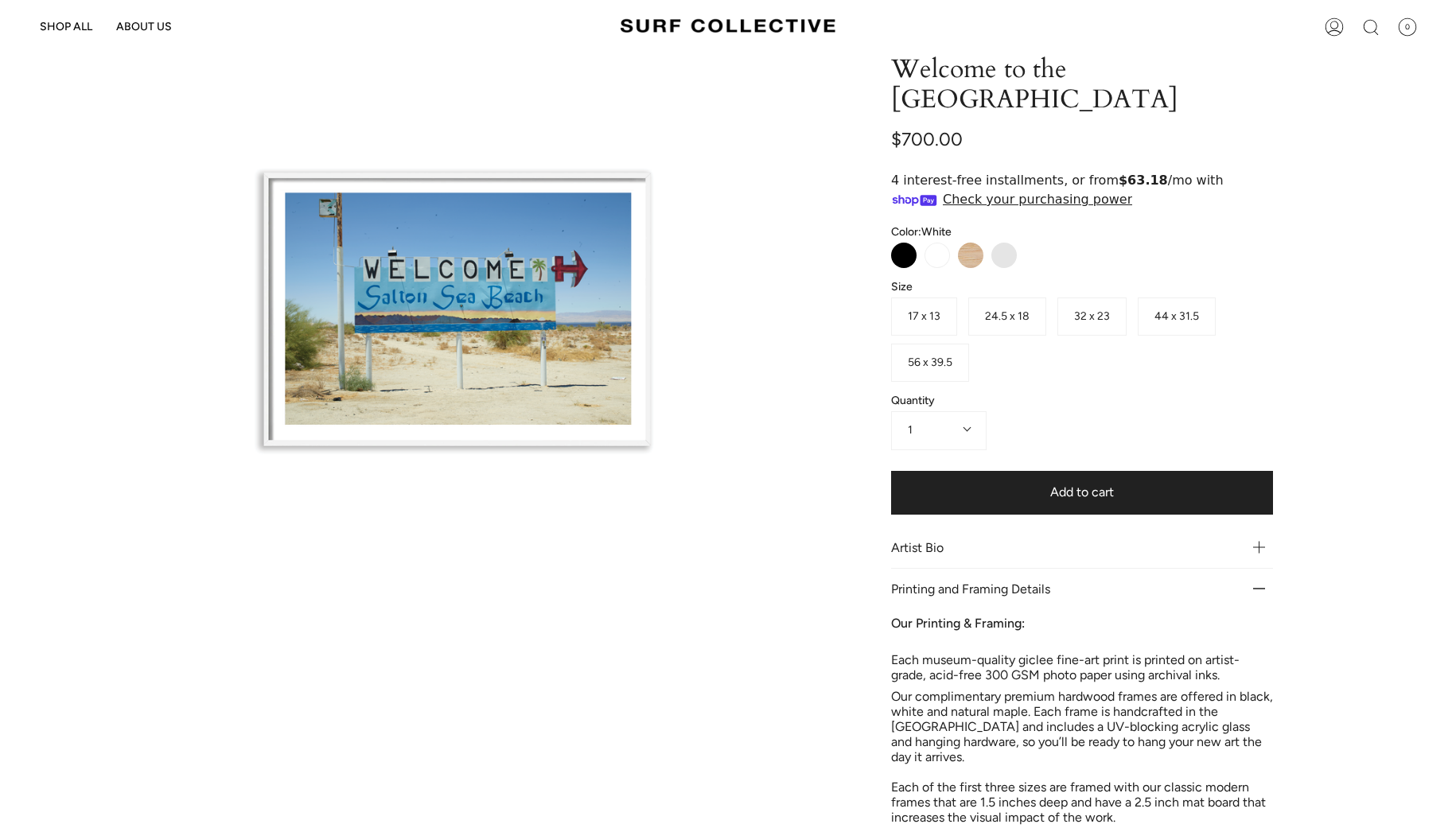
scroll to position [137, 0]
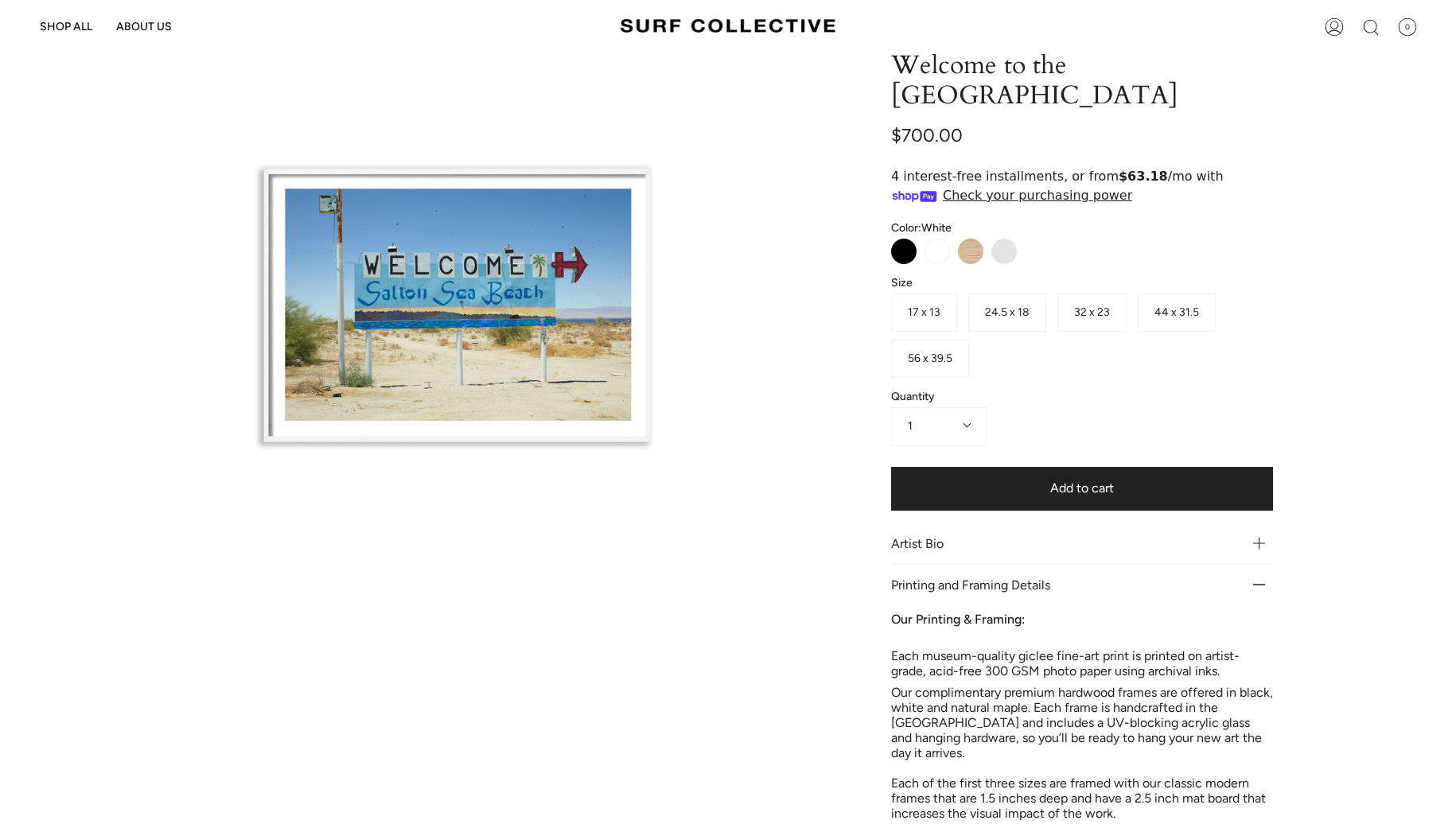
click at [937, 306] on span "17 x 13" at bounding box center [924, 312] width 33 height 14
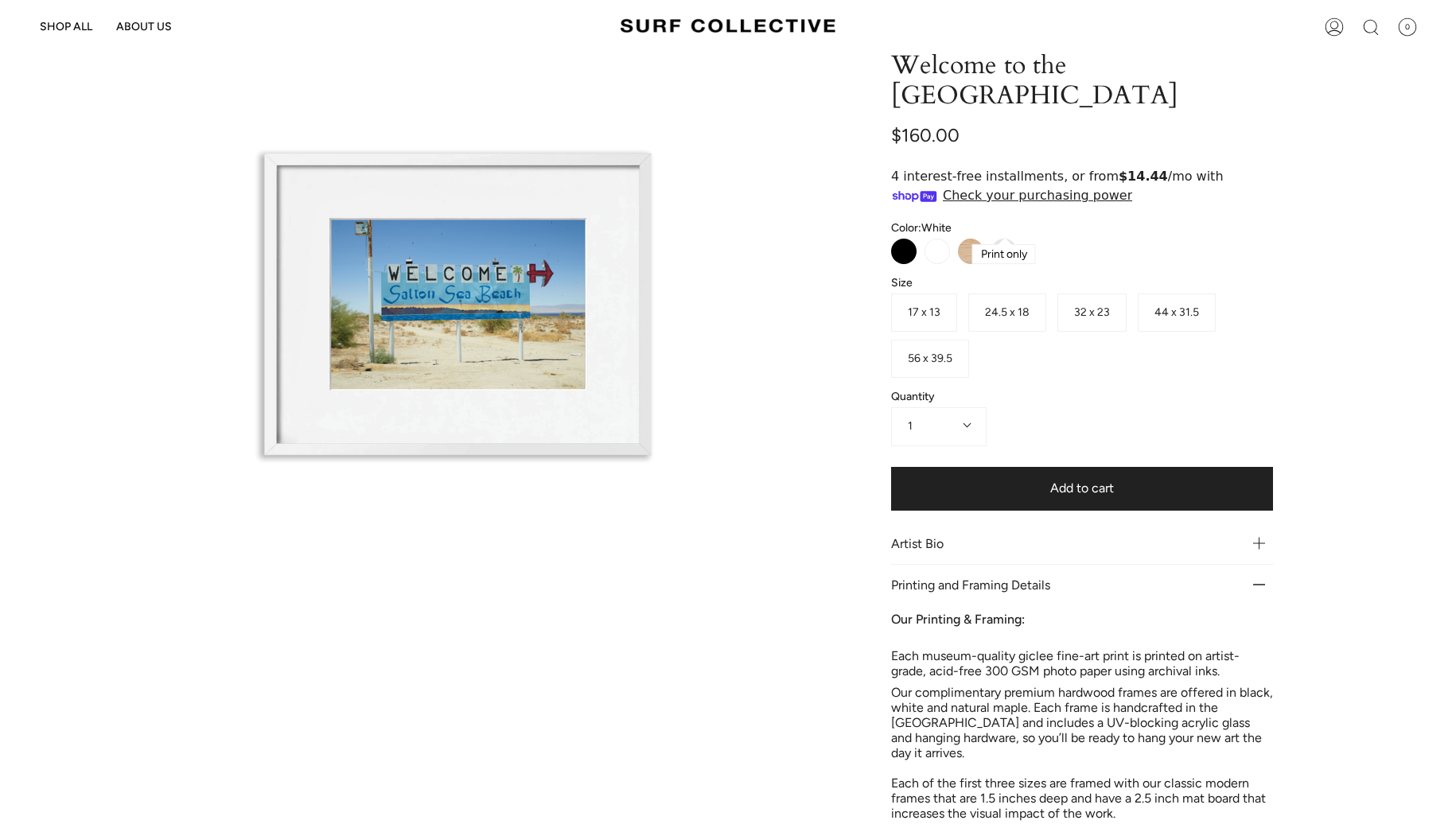
click at [997, 239] on label "Print Only" at bounding box center [1004, 252] width 25 height 25
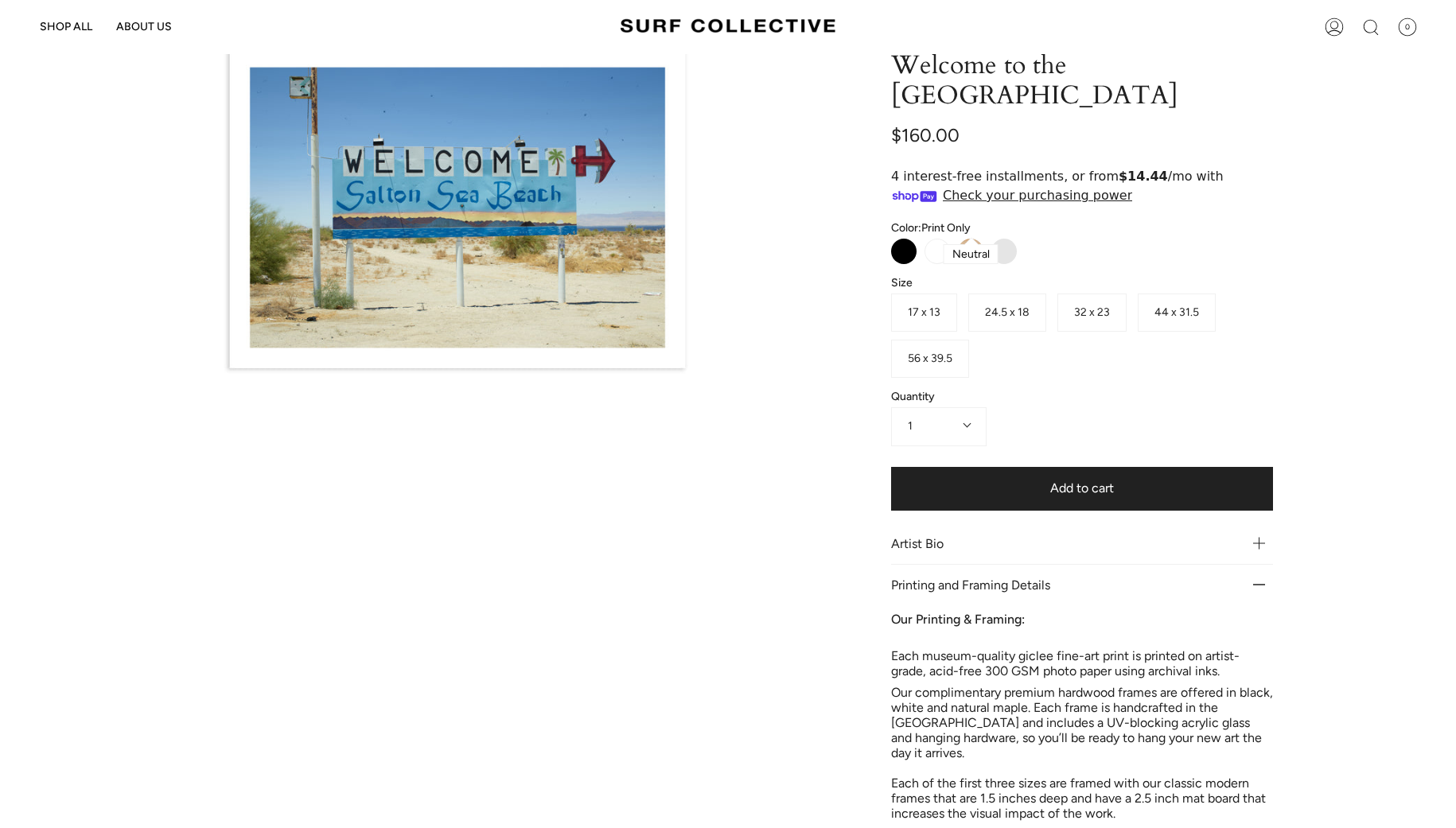
click at [962, 239] on label "Neutral" at bounding box center [971, 252] width 25 height 25
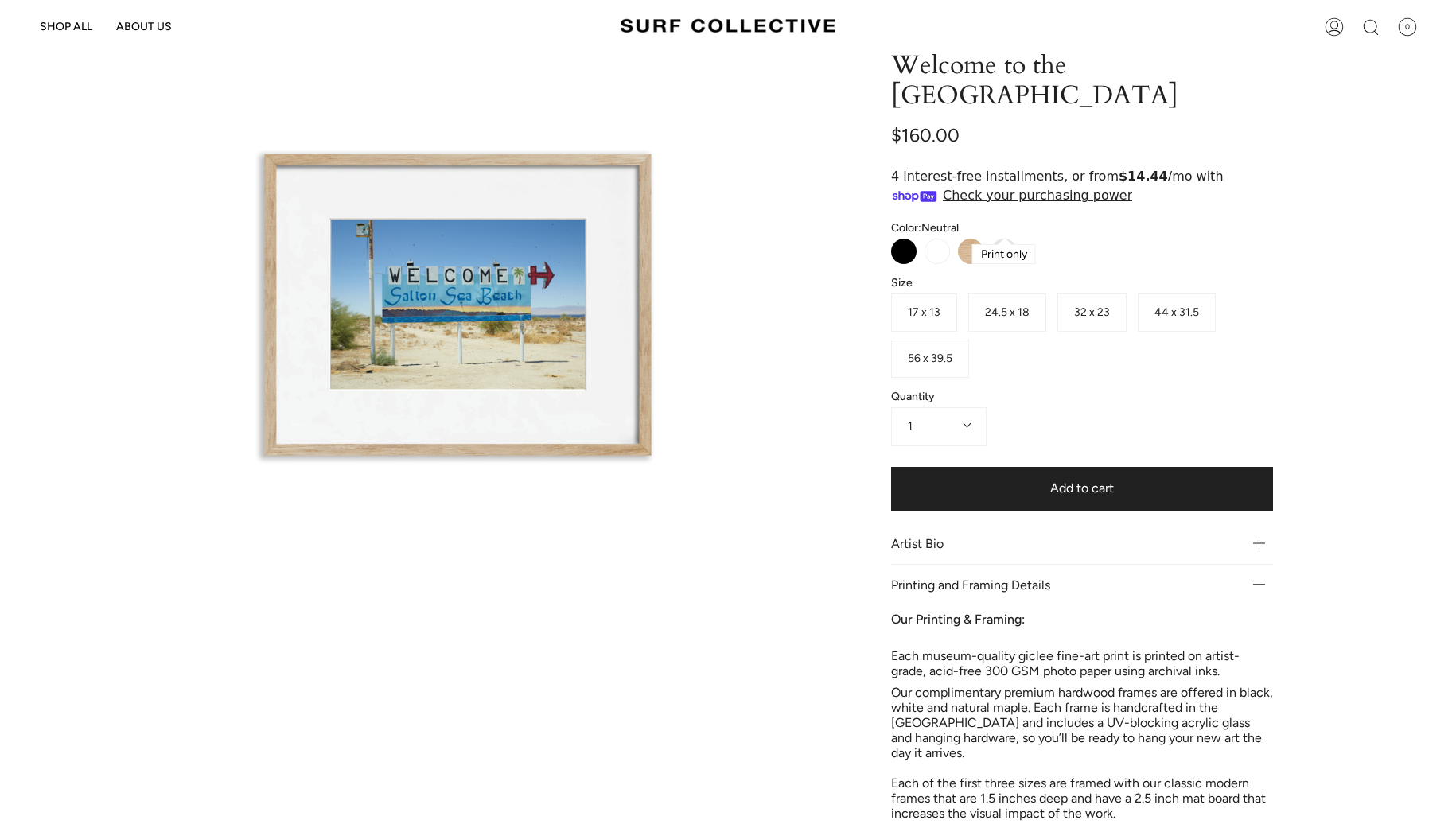
click at [999, 239] on label "Print Only" at bounding box center [1004, 252] width 25 height 25
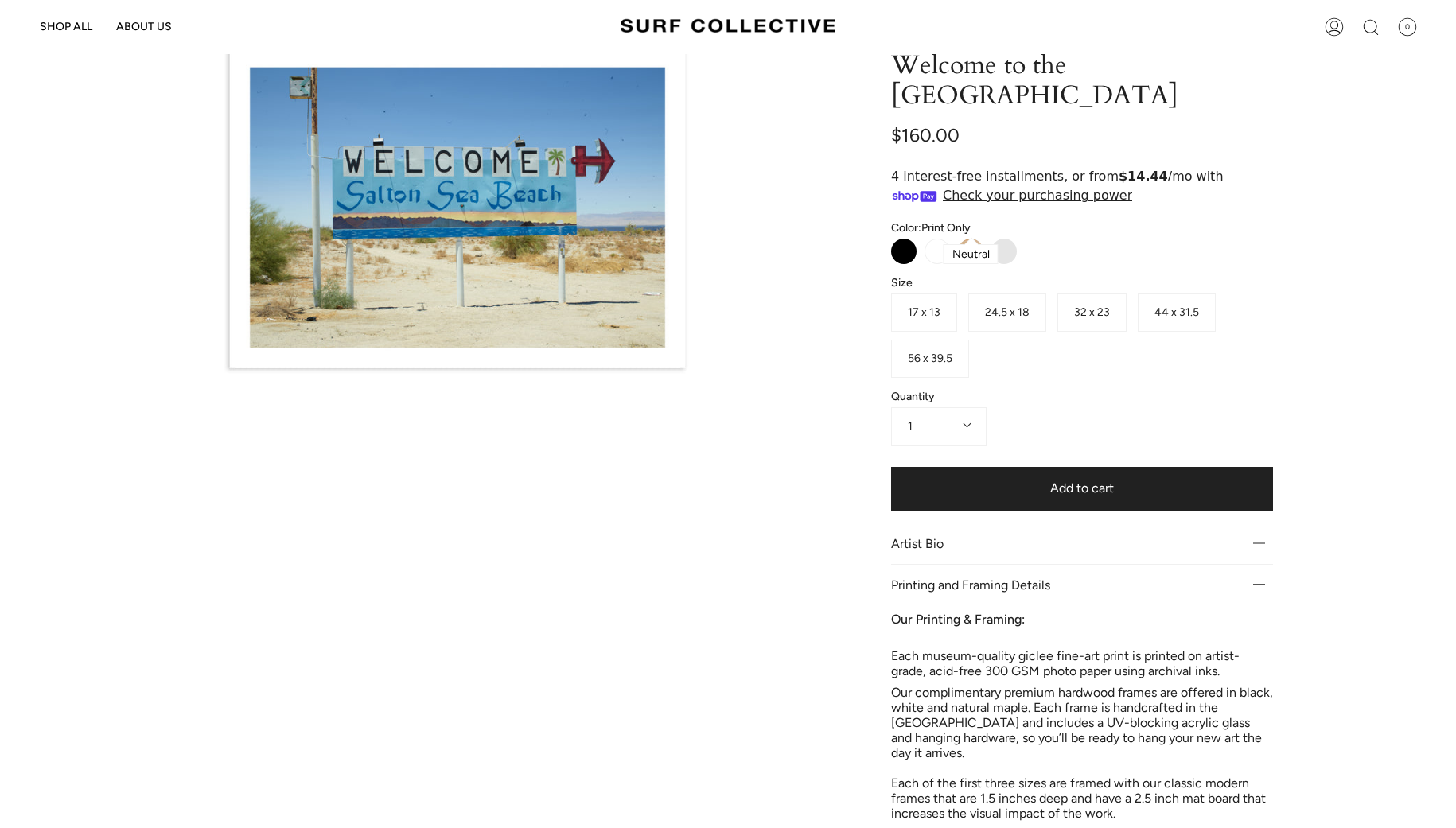
click at [973, 239] on label "Neutral" at bounding box center [971, 252] width 25 height 25
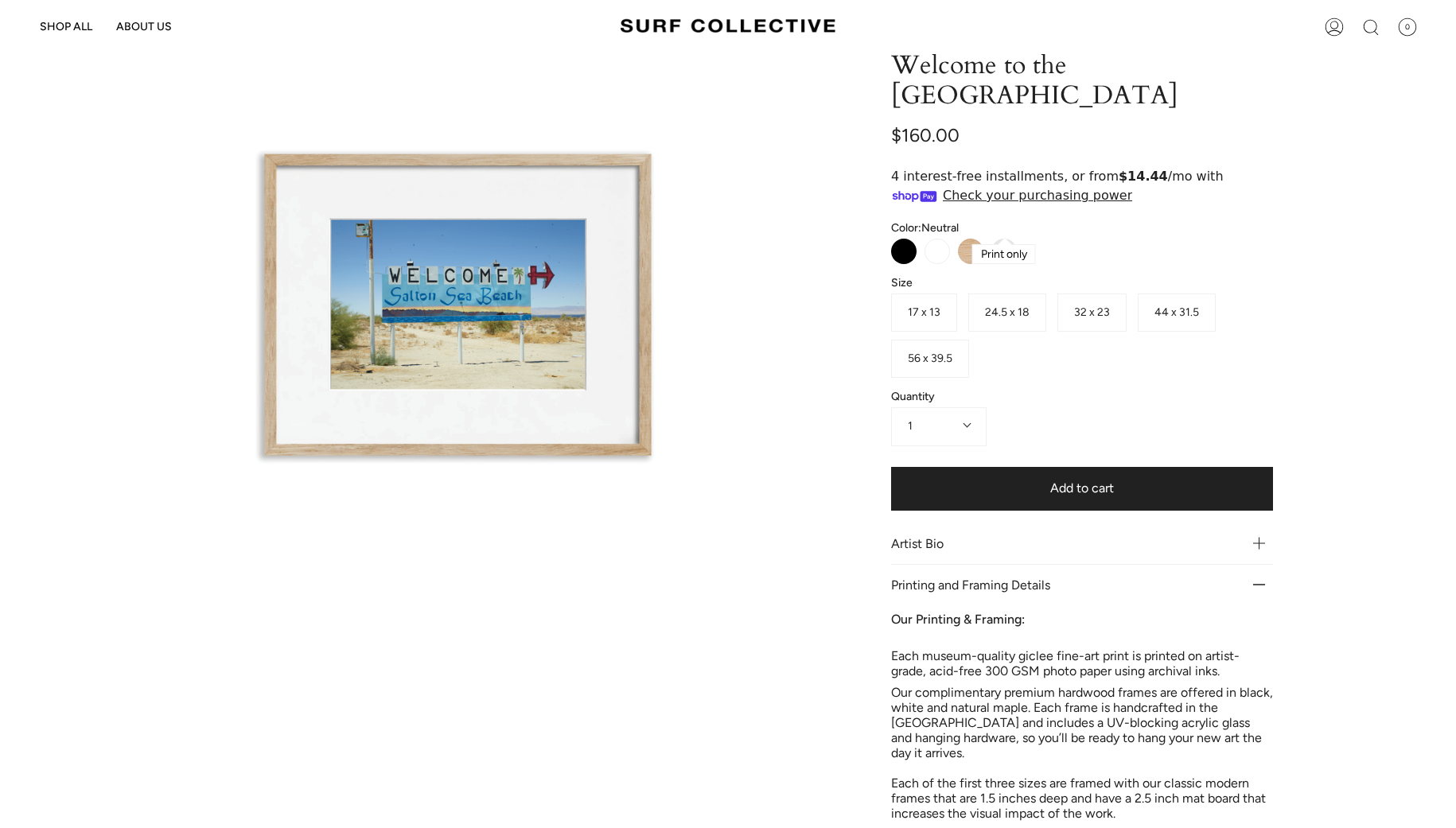
click at [1004, 239] on label "Print Only" at bounding box center [1004, 252] width 25 height 25
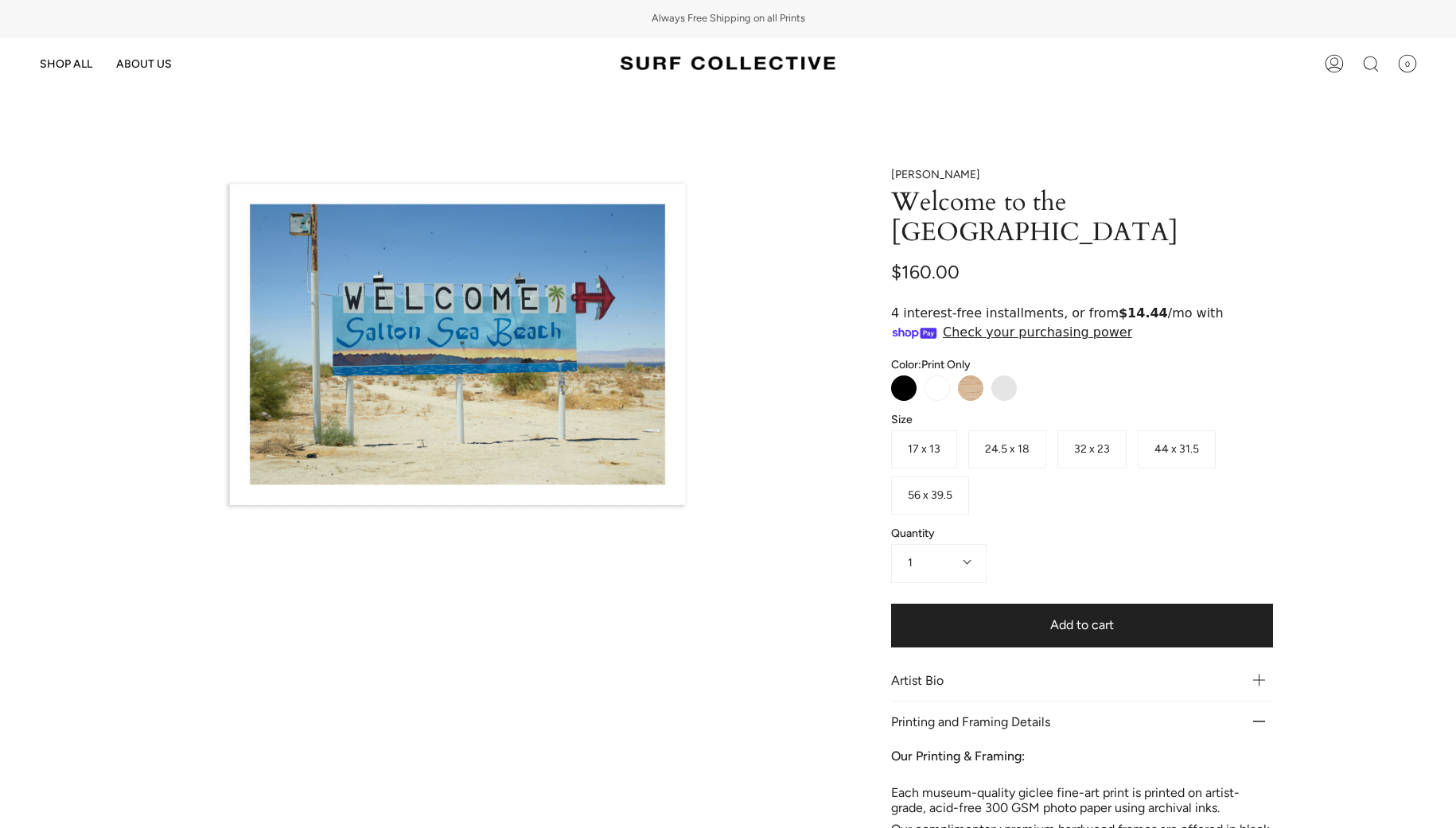
click at [934, 175] on link "Mike Carreiro" at bounding box center [936, 175] width 89 height 14
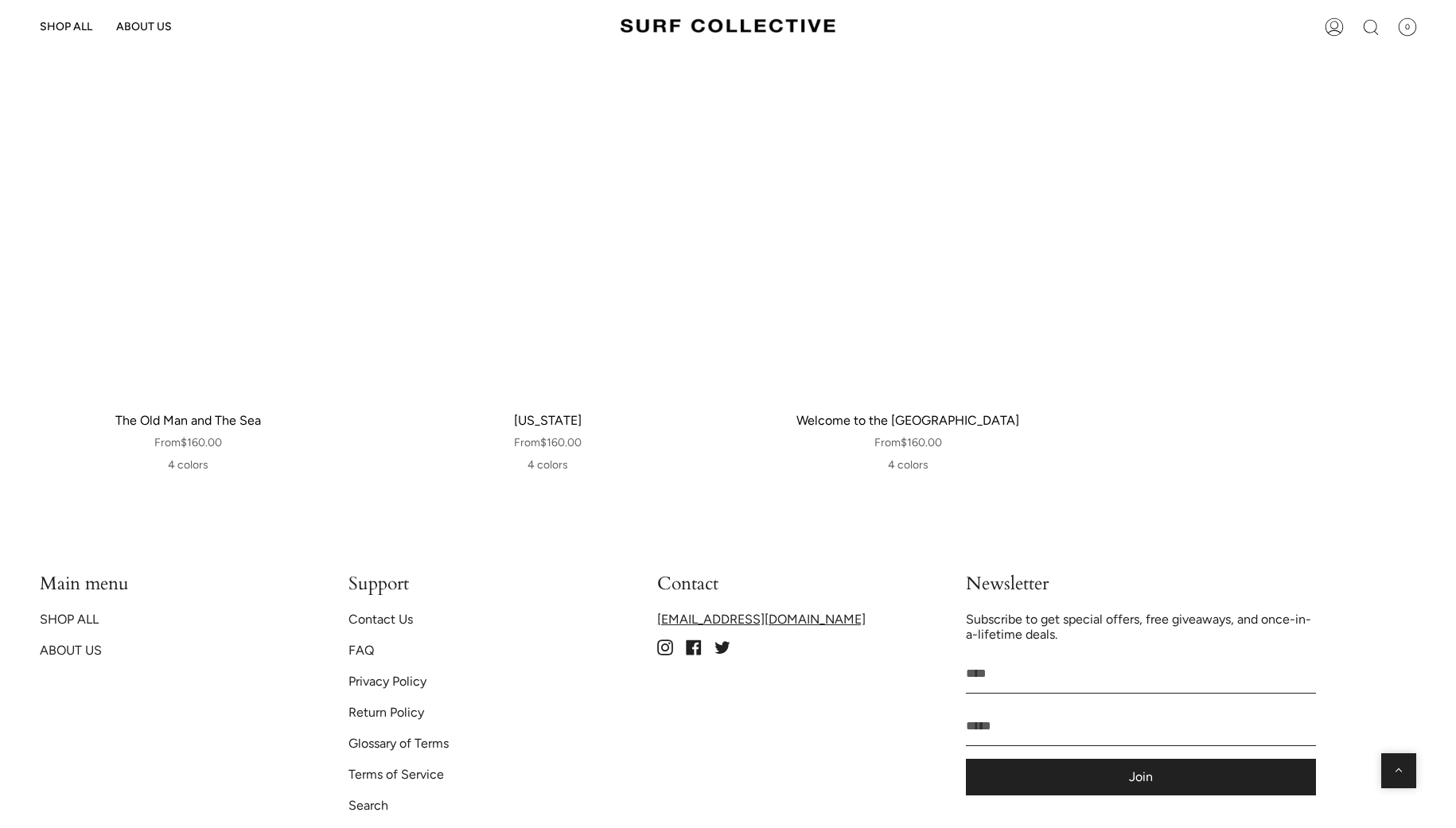
scroll to position [2051, 0]
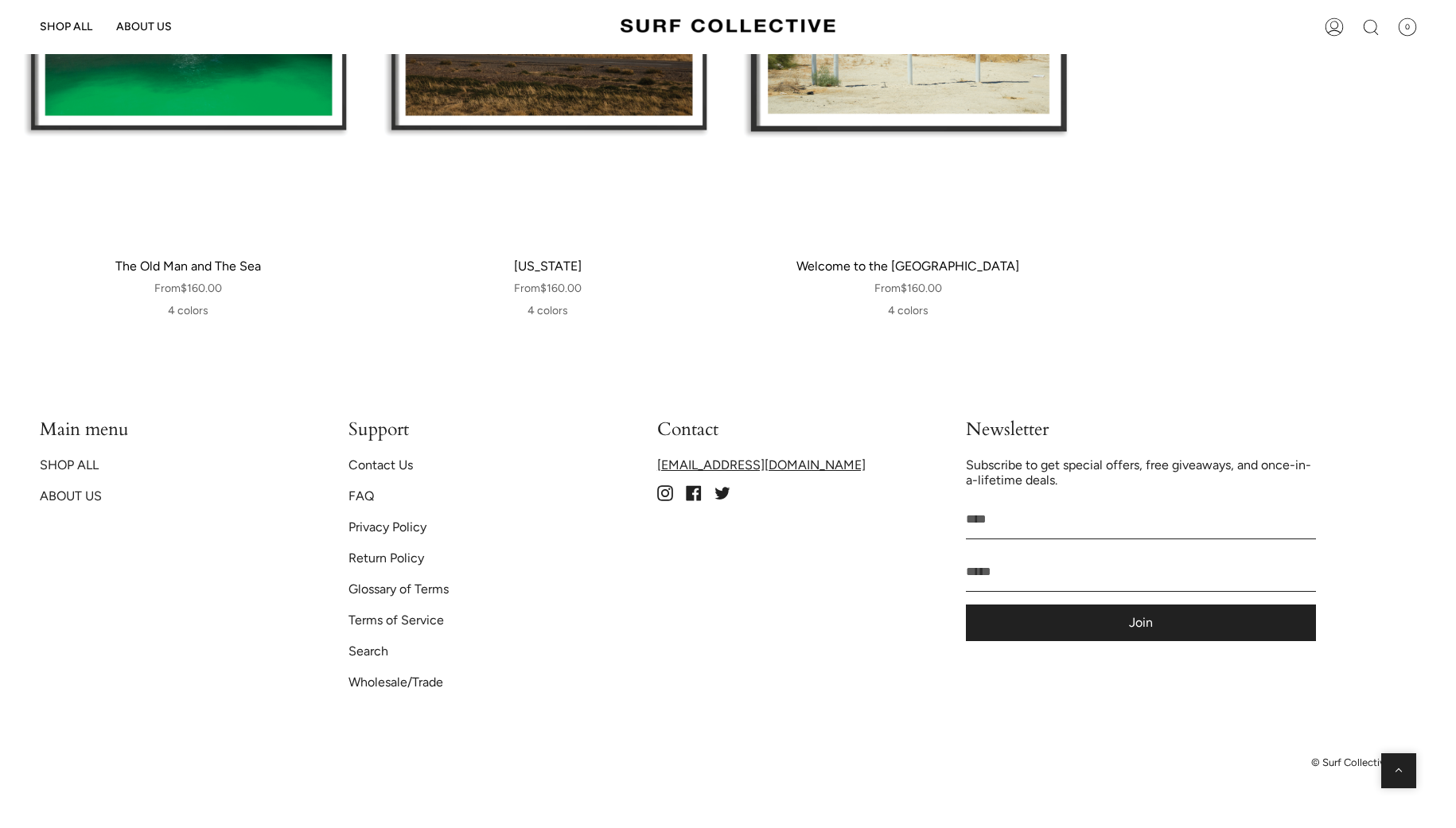
click at [401, 462] on link "Contact Us" at bounding box center [380, 465] width 64 height 15
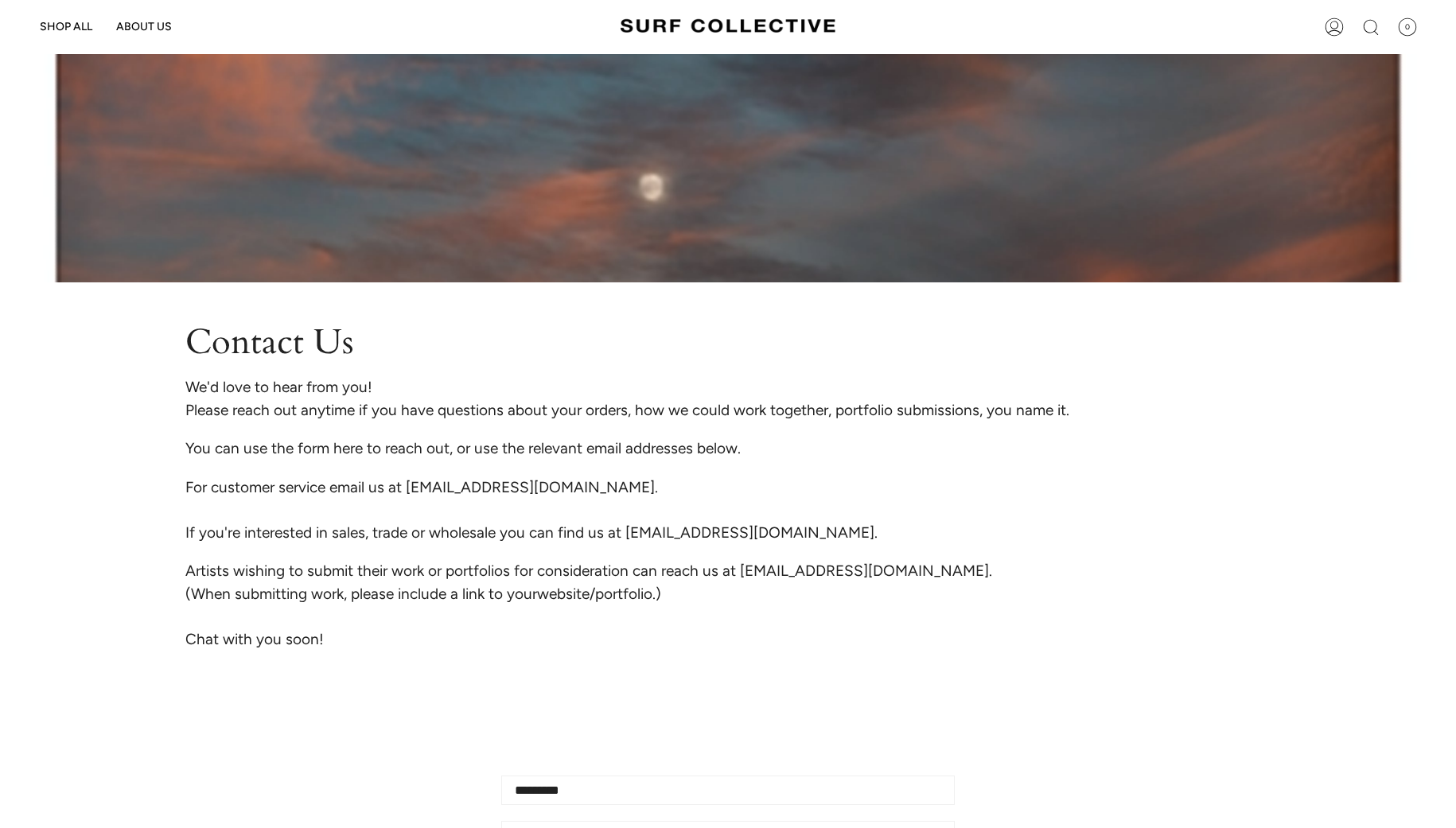
scroll to position [218, 0]
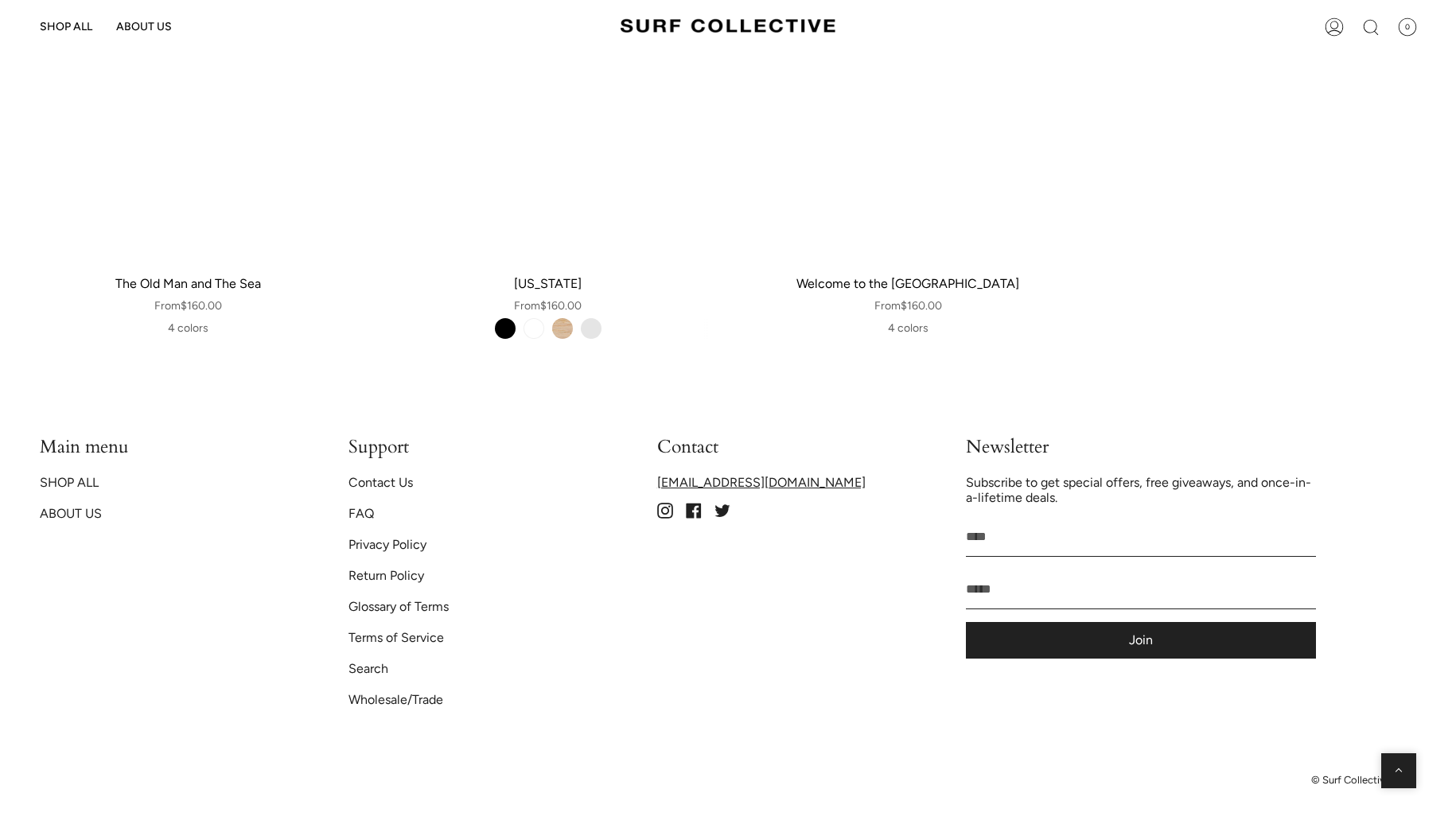
scroll to position [2051, 0]
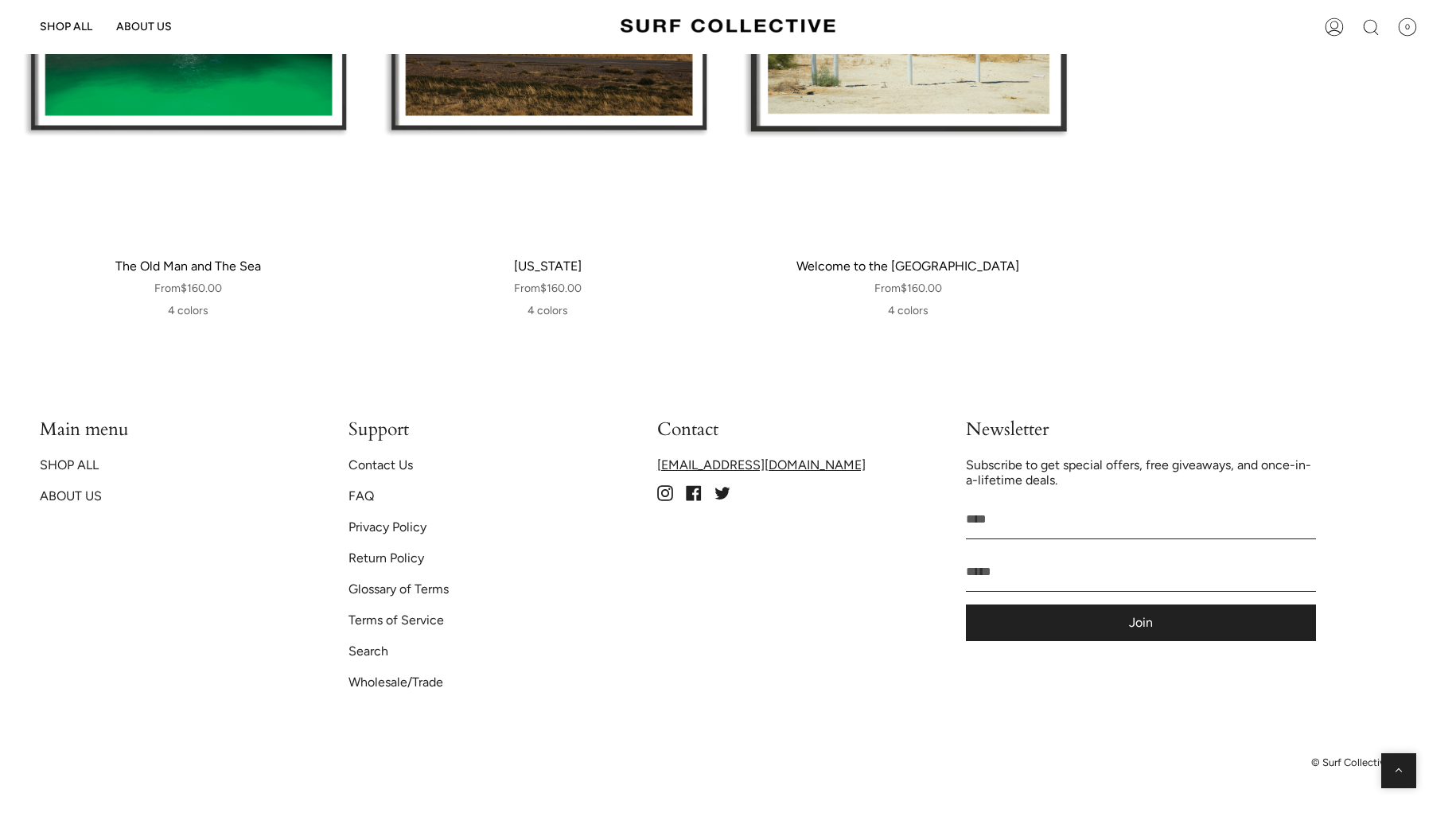
click at [391, 464] on link "Contact Us" at bounding box center [380, 465] width 64 height 15
click at [81, 493] on link "ABOUT US" at bounding box center [71, 496] width 62 height 15
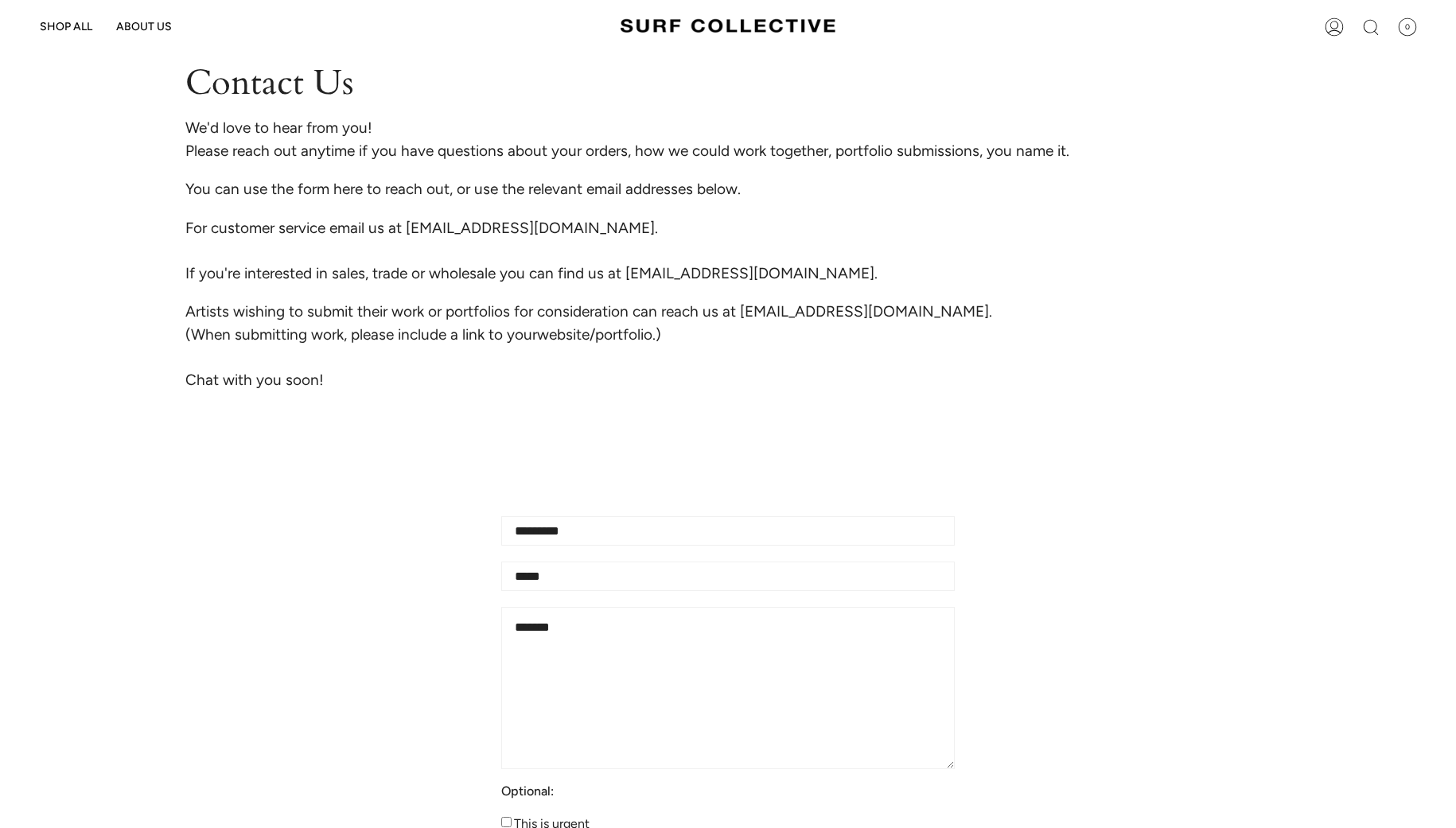
scroll to position [364, 0]
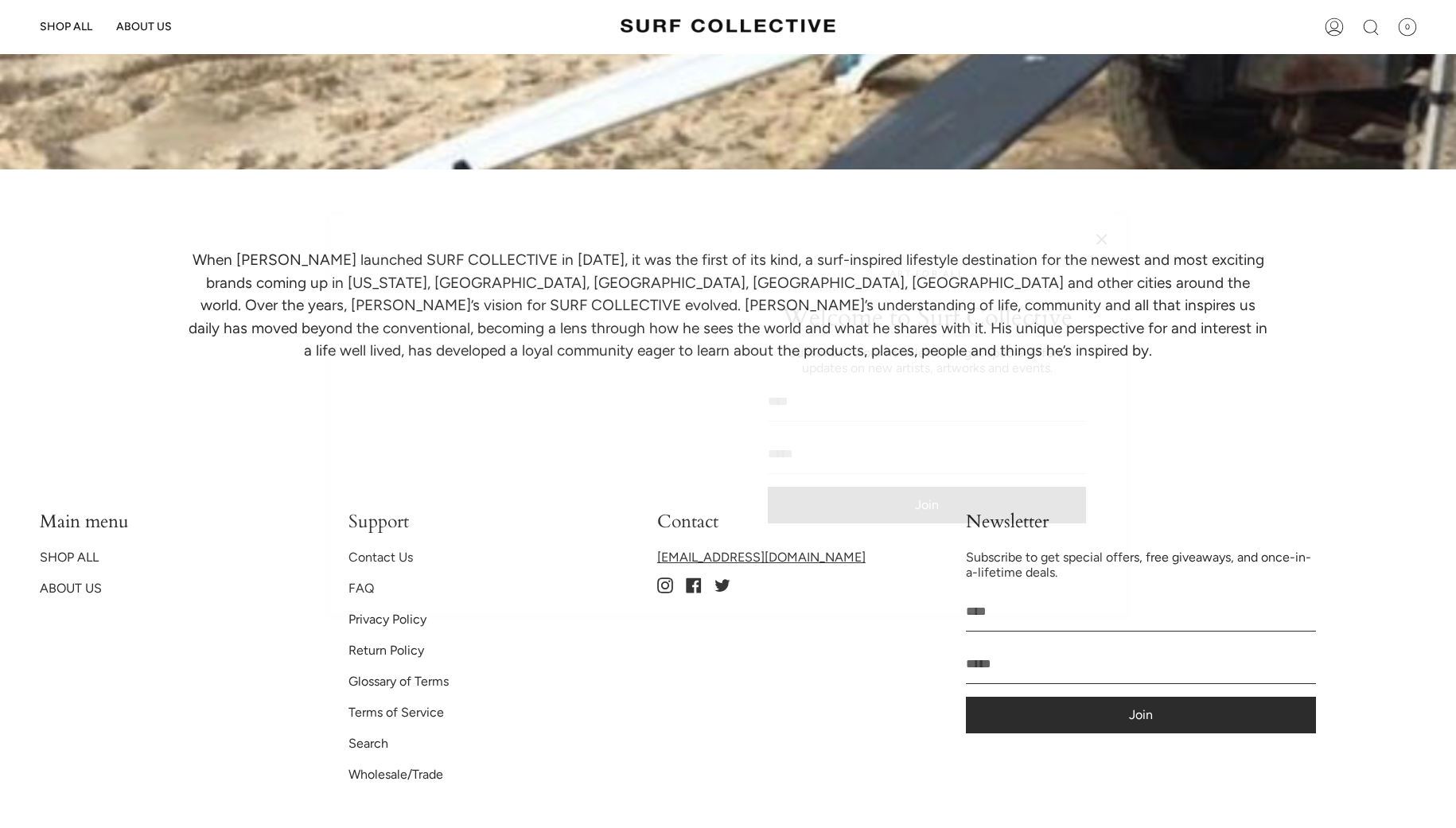
scroll to position [429, 0]
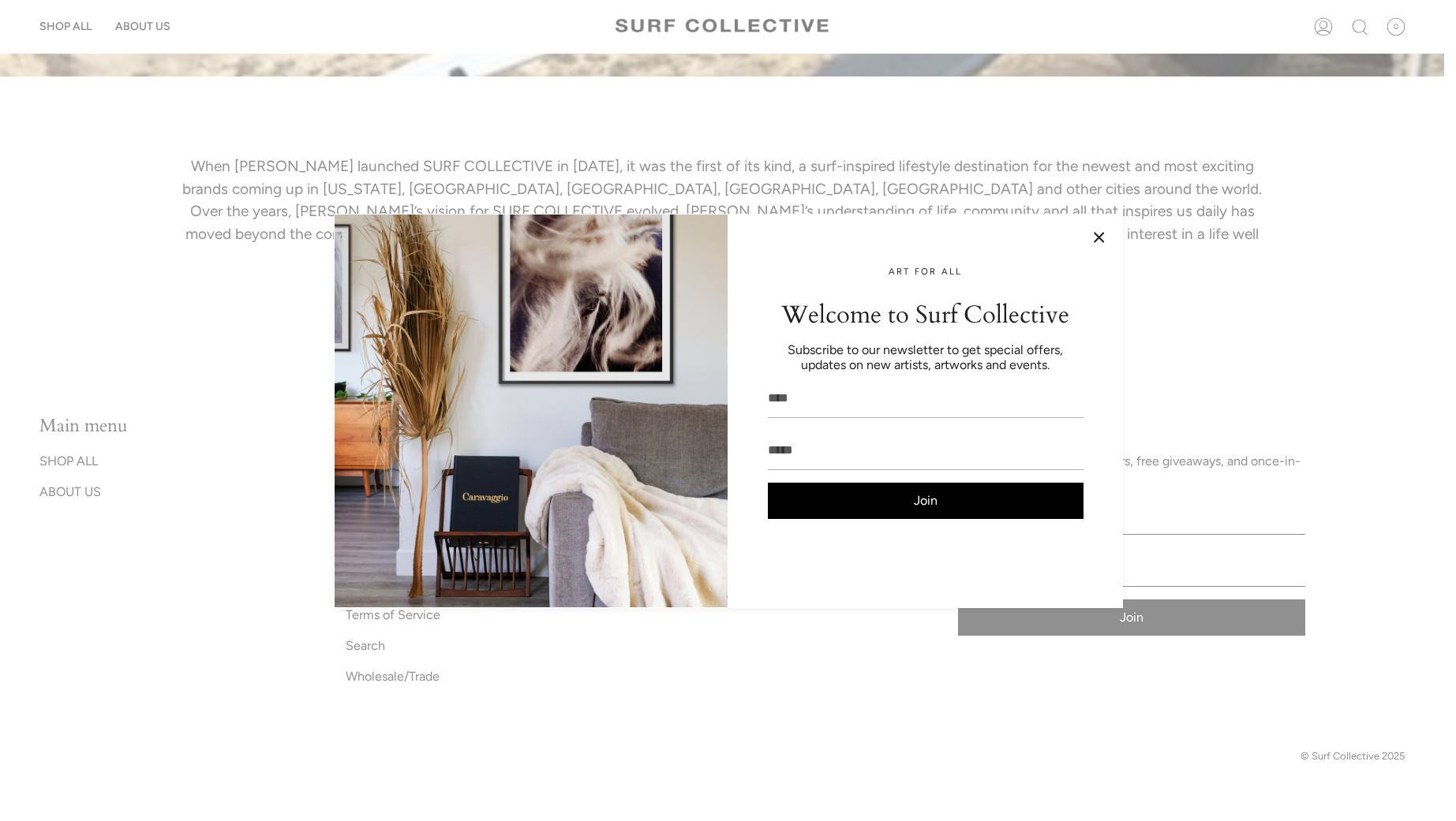
click at [779, 19] on div at bounding box center [728, 410] width 1456 height 821
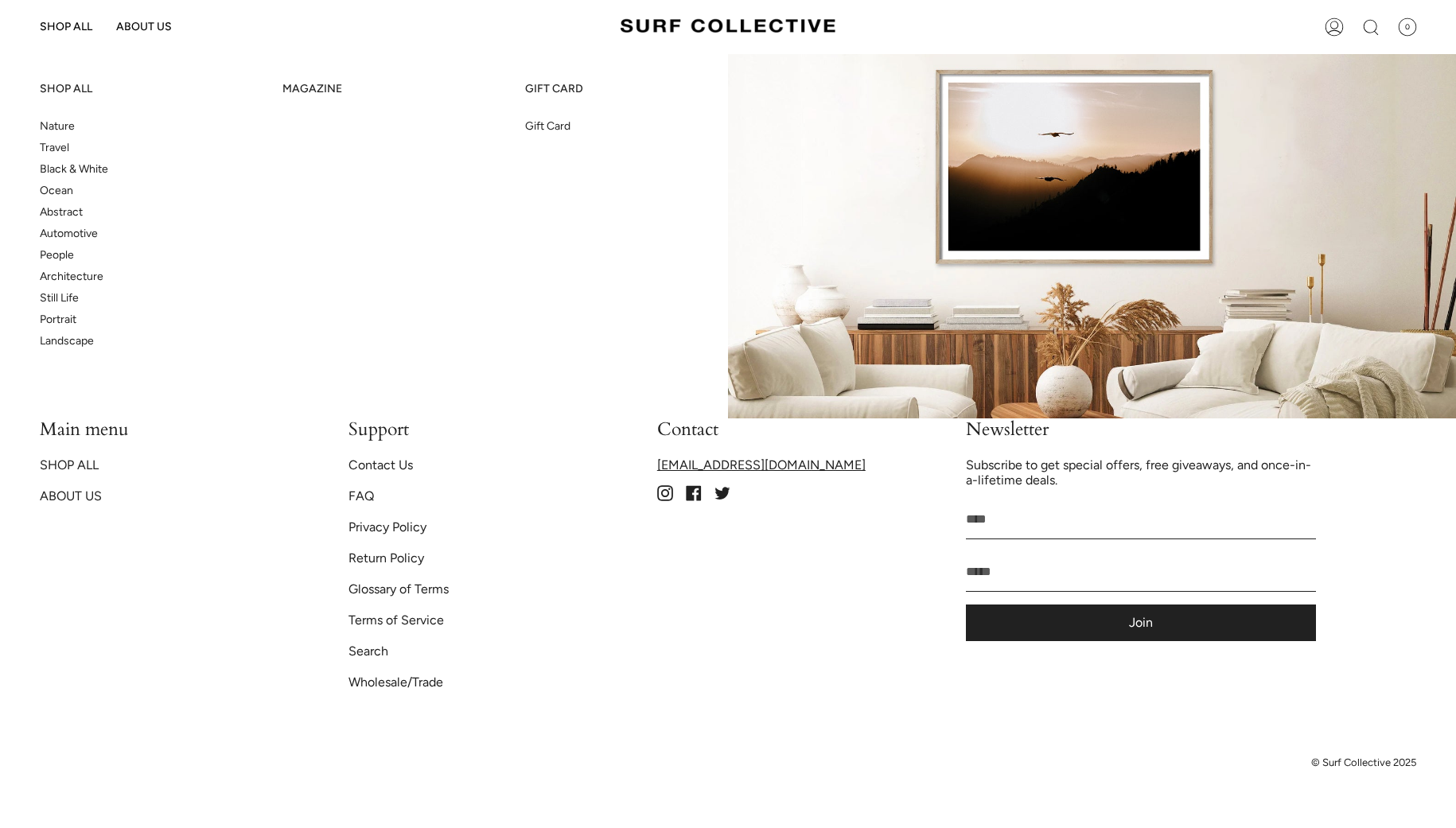
click at [66, 124] on span "Nature" at bounding box center [57, 126] width 35 height 14
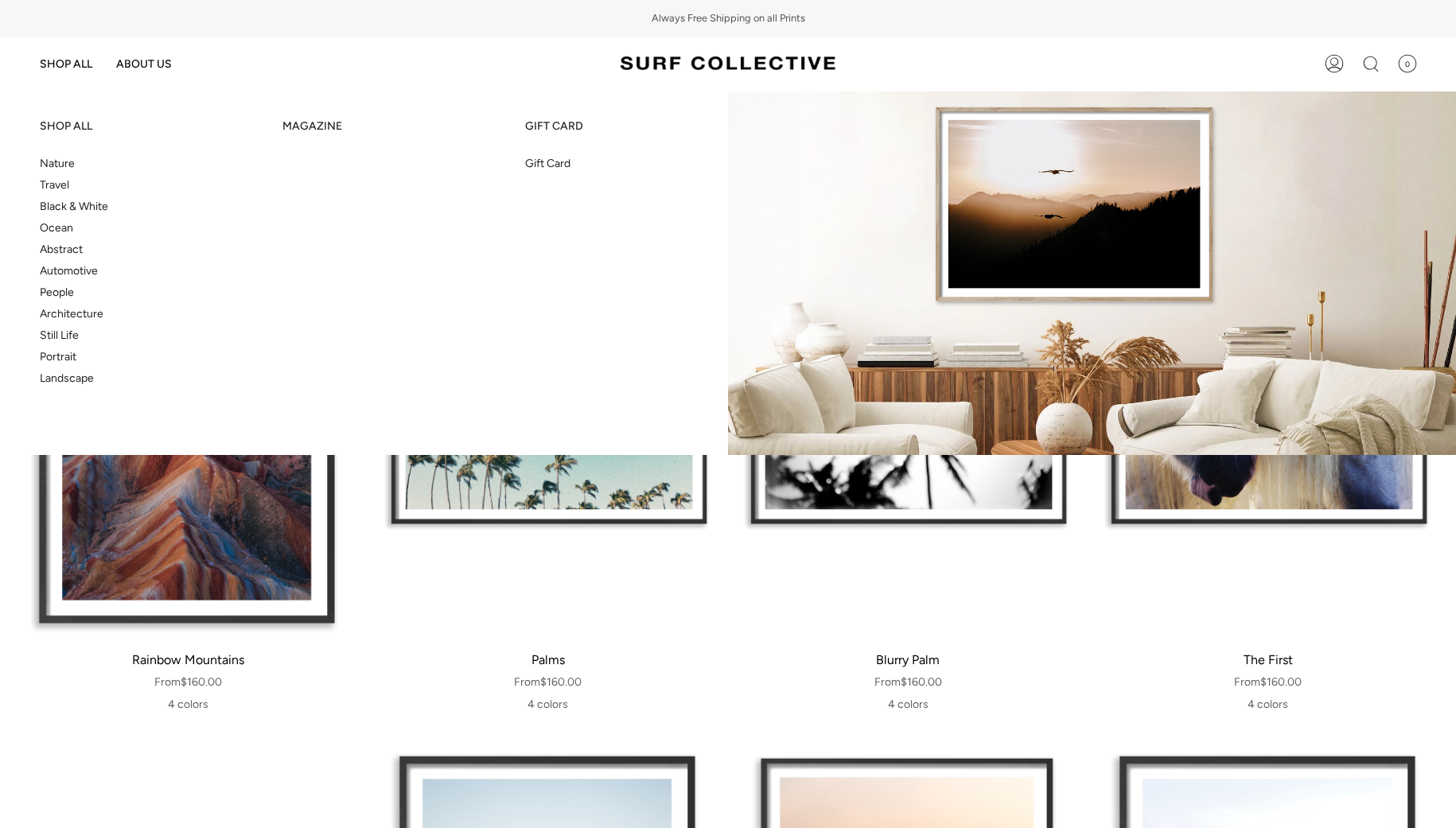
click at [64, 118] on link "SHOP ALL" at bounding box center [68, 127] width 56 height 22
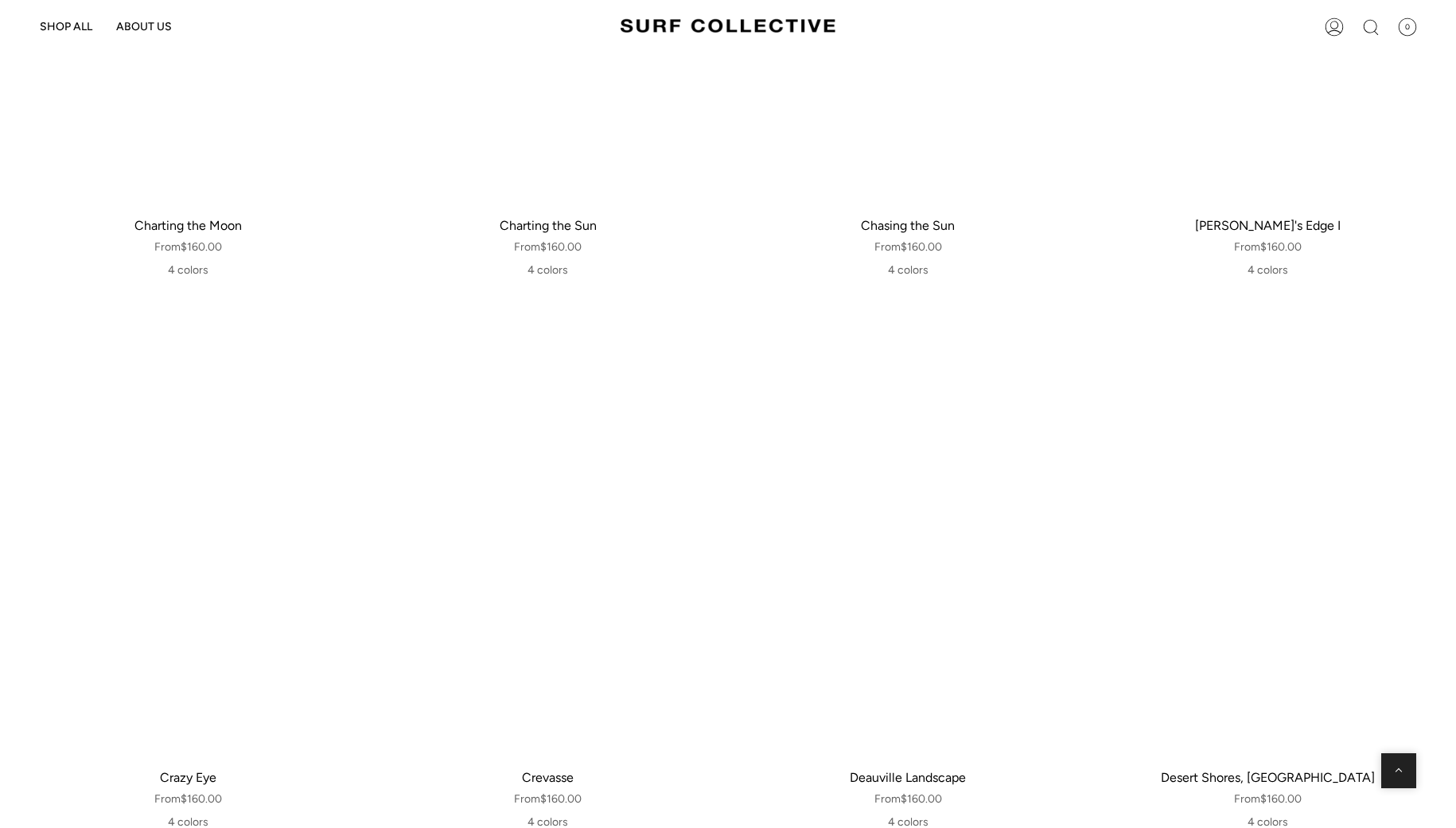
scroll to position [43, 0]
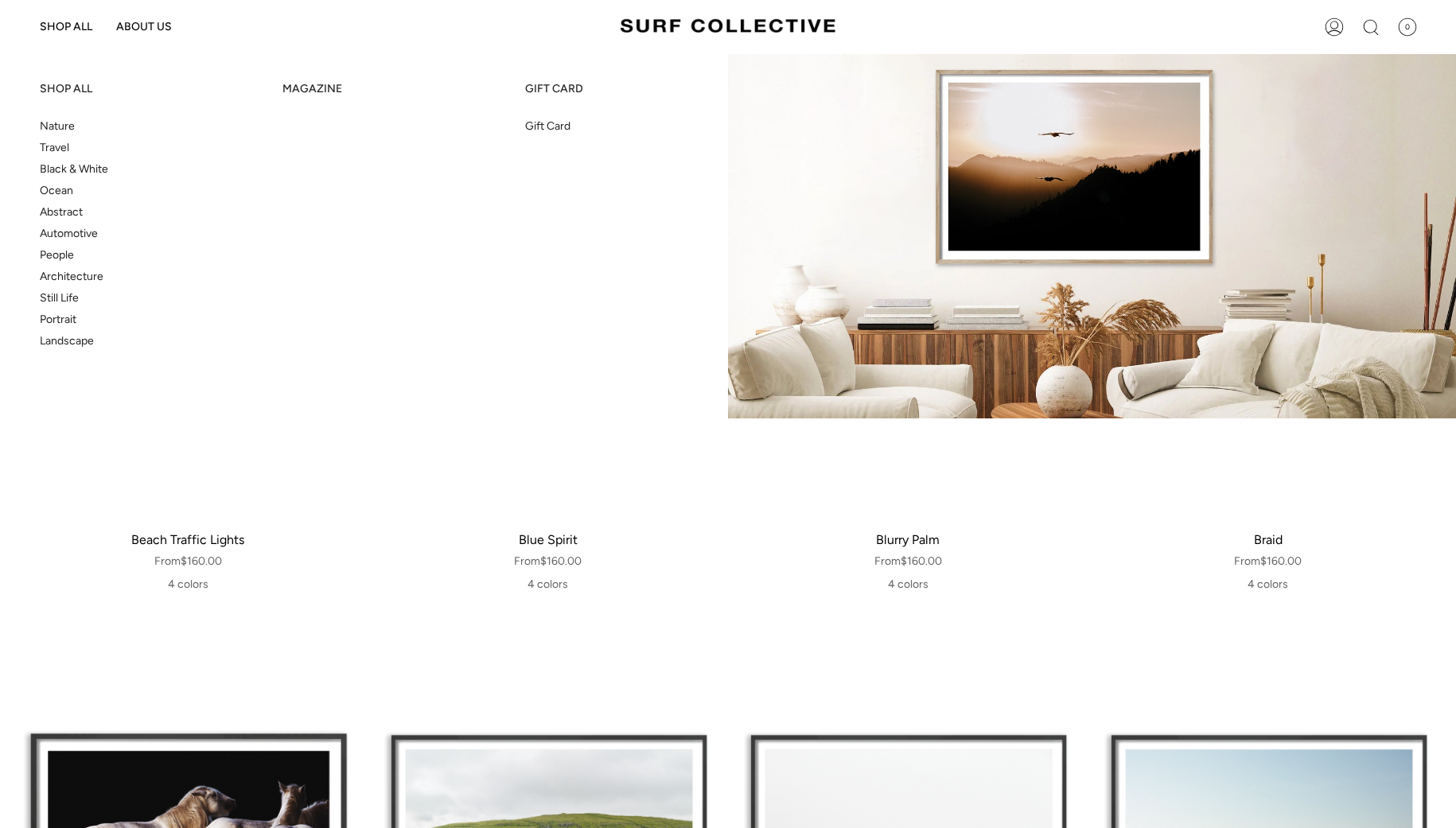
click at [66, 210] on span "Abstract" at bounding box center [61, 212] width 43 height 14
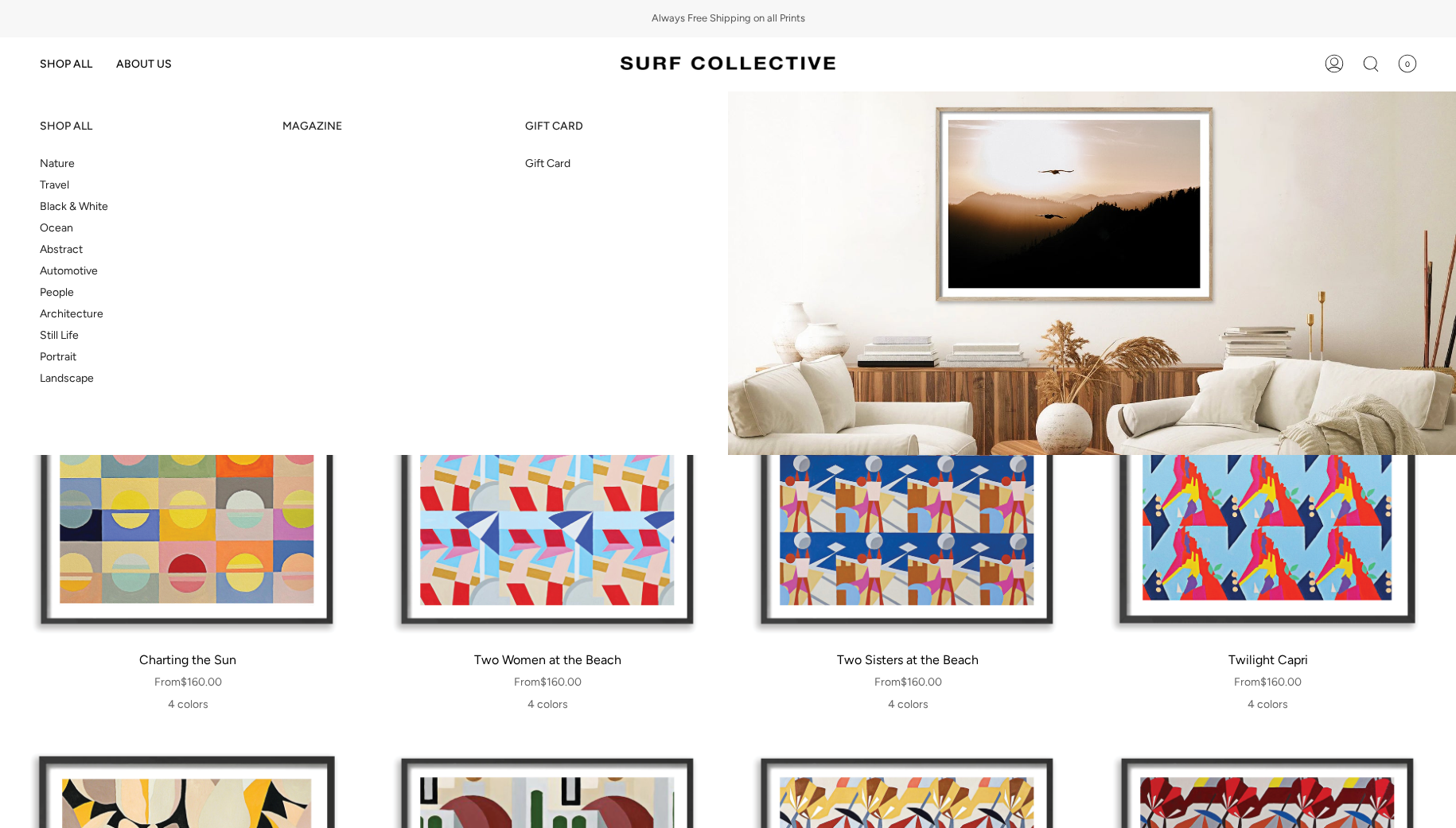
click at [65, 231] on span "Ocean" at bounding box center [56, 227] width 33 height 14
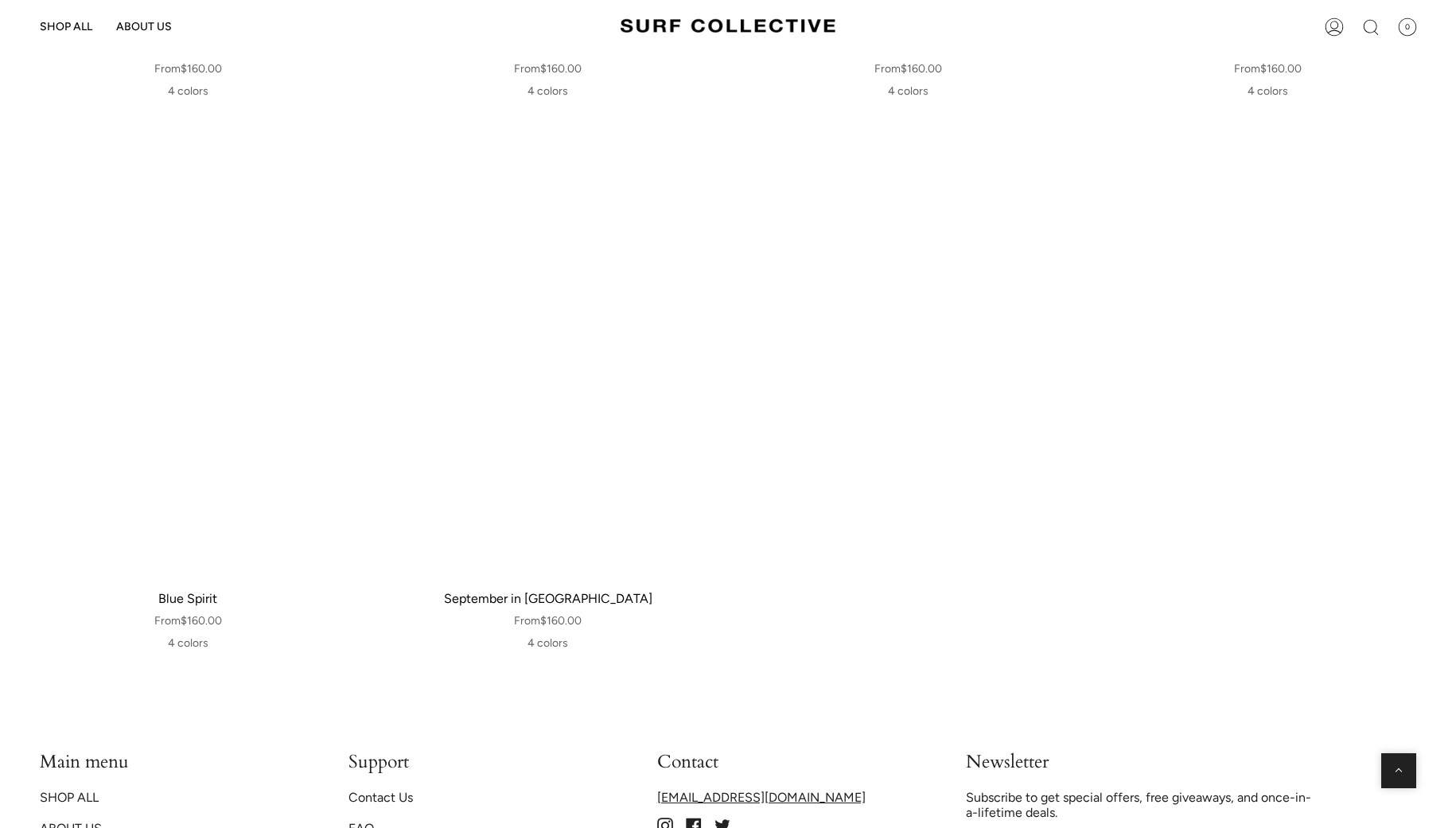
scroll to position [2271, 0]
